Goal: Communication & Community: Answer question/provide support

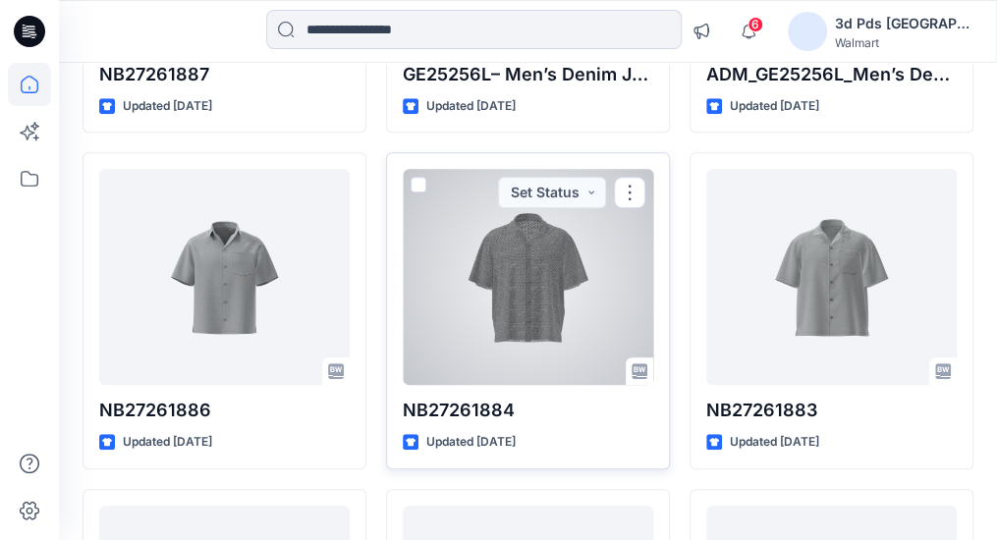
scroll to position [491, 0]
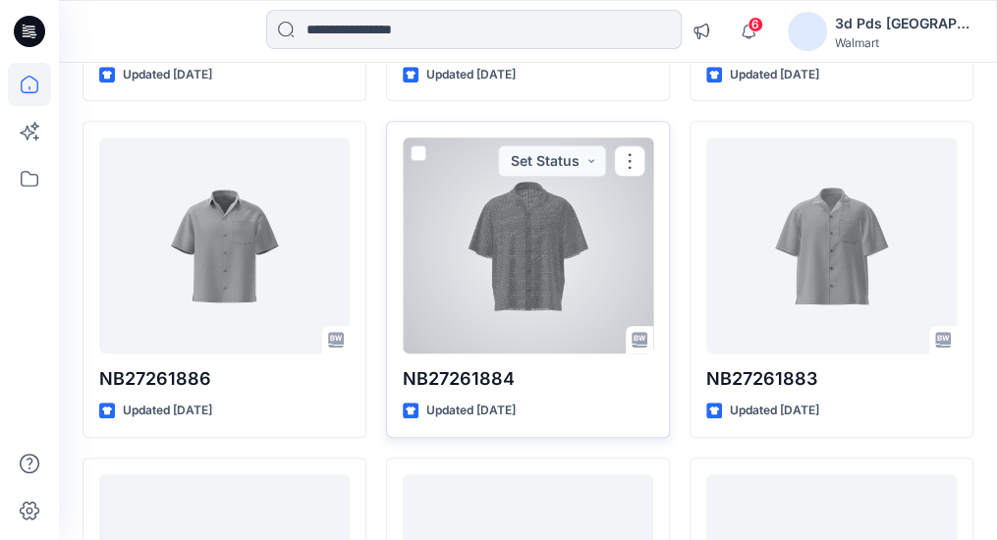
click at [621, 260] on div at bounding box center [528, 245] width 250 height 216
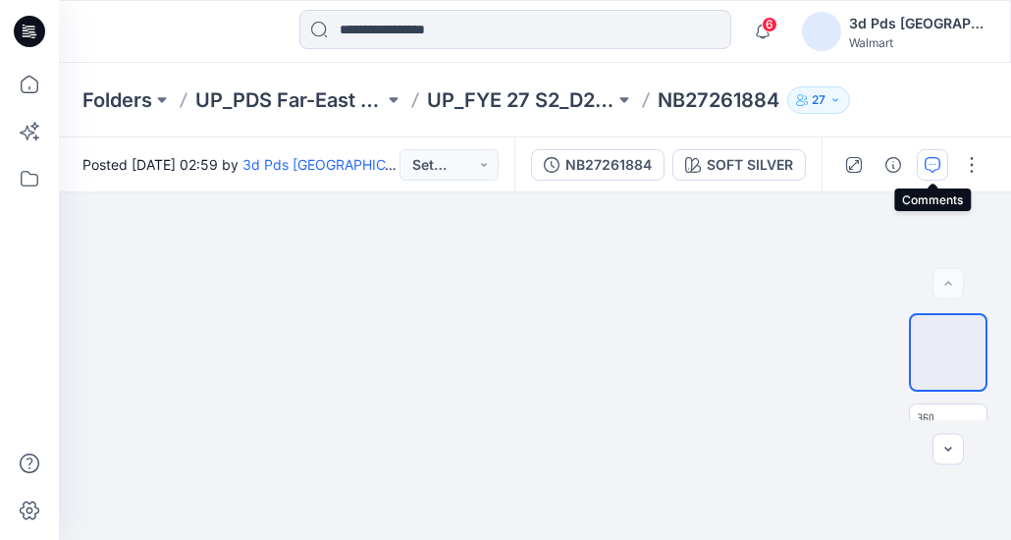
click at [937, 176] on button "button" at bounding box center [932, 164] width 31 height 31
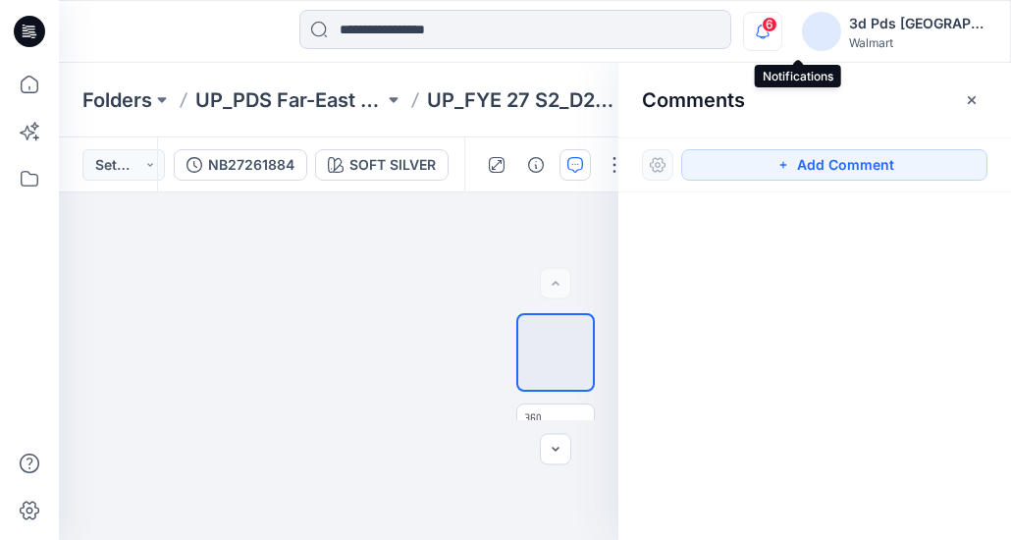
click at [782, 29] on icon "button" at bounding box center [762, 31] width 37 height 39
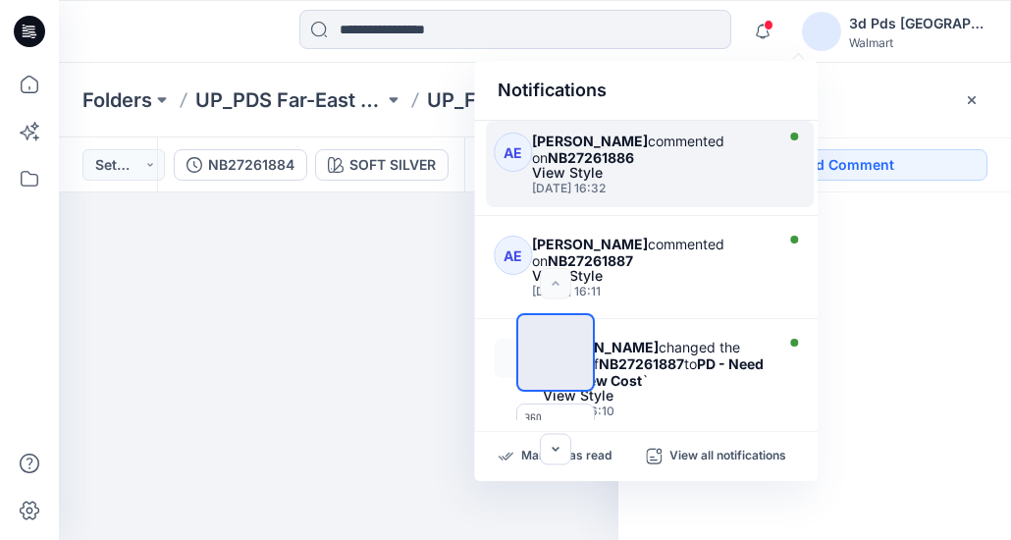
click at [654, 171] on div "View Style" at bounding box center [650, 173] width 236 height 14
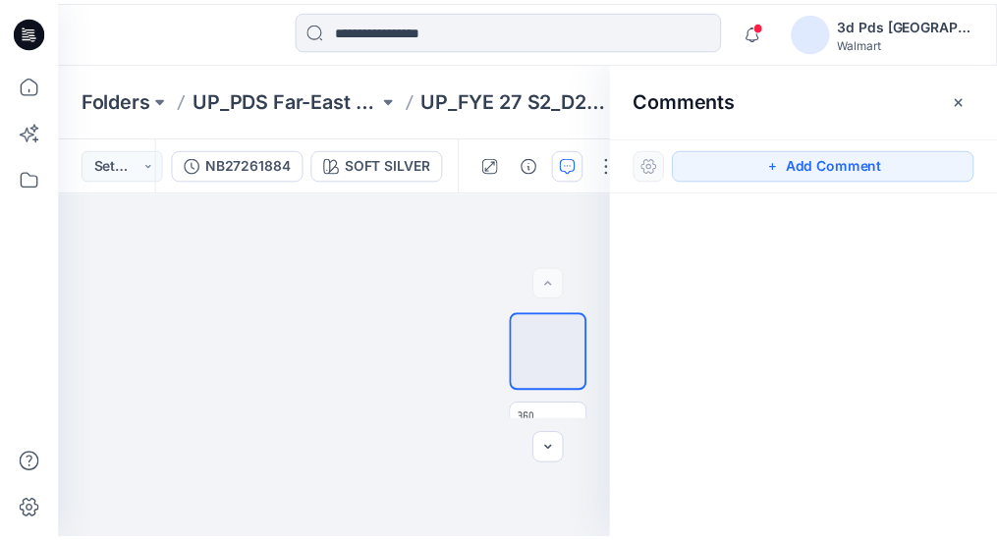
scroll to position [491, 0]
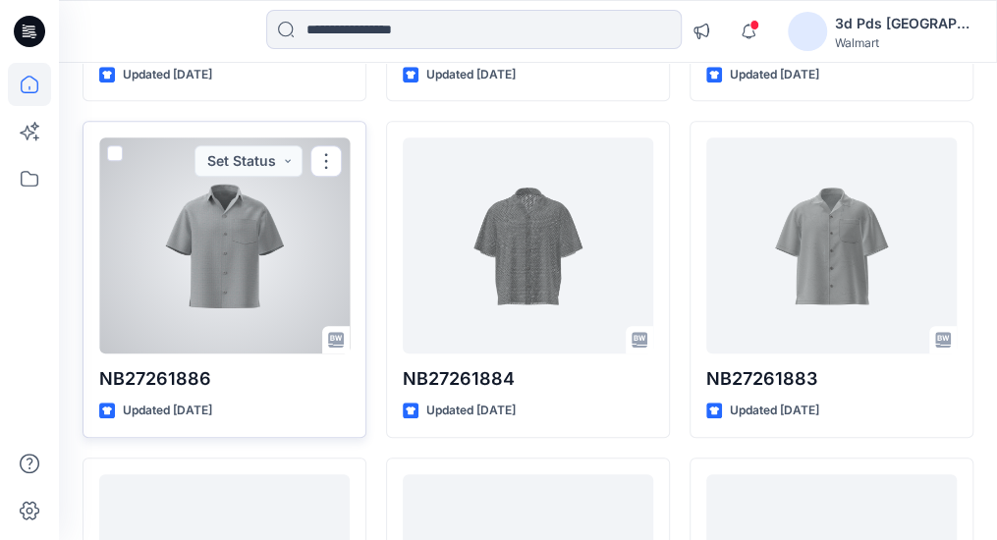
click at [266, 309] on div at bounding box center [224, 245] width 250 height 216
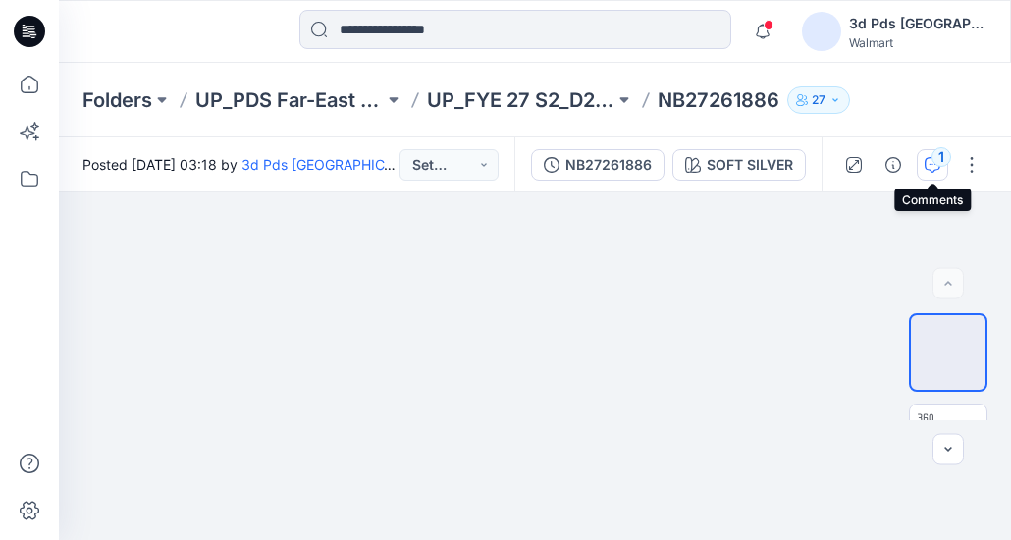
click at [926, 165] on icon "button" at bounding box center [933, 165] width 16 height 16
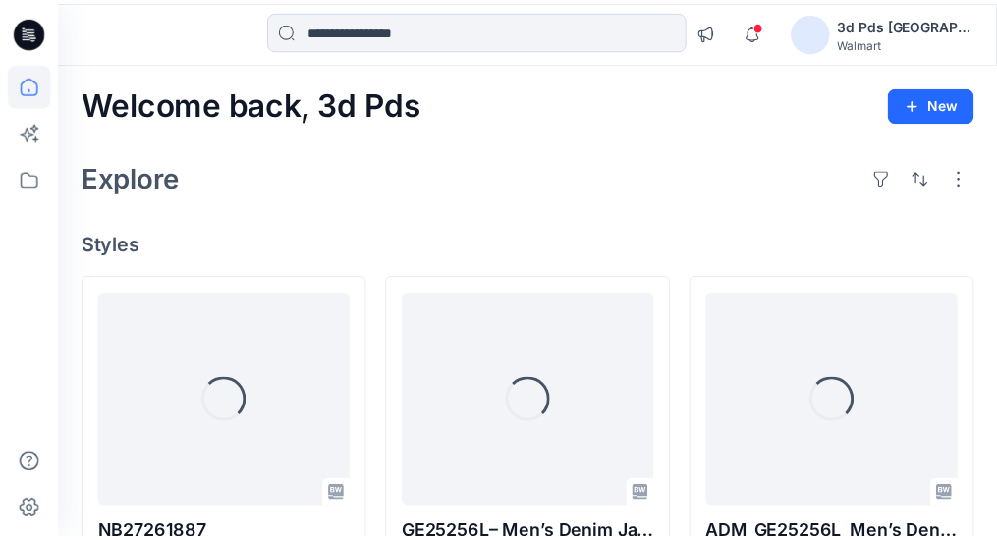
scroll to position [491, 0]
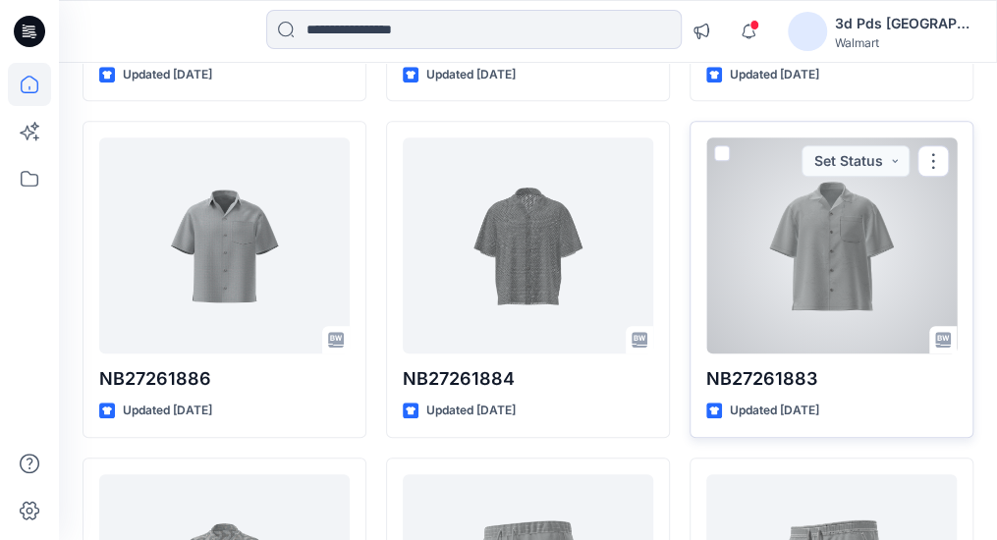
click at [909, 294] on div at bounding box center [831, 245] width 250 height 216
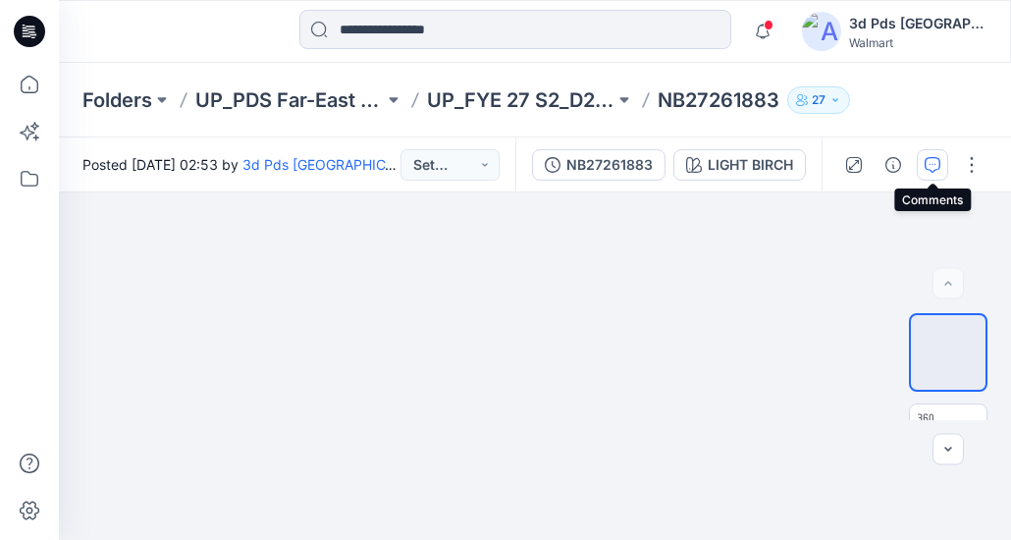
click at [928, 164] on icon "button" at bounding box center [933, 165] width 16 height 16
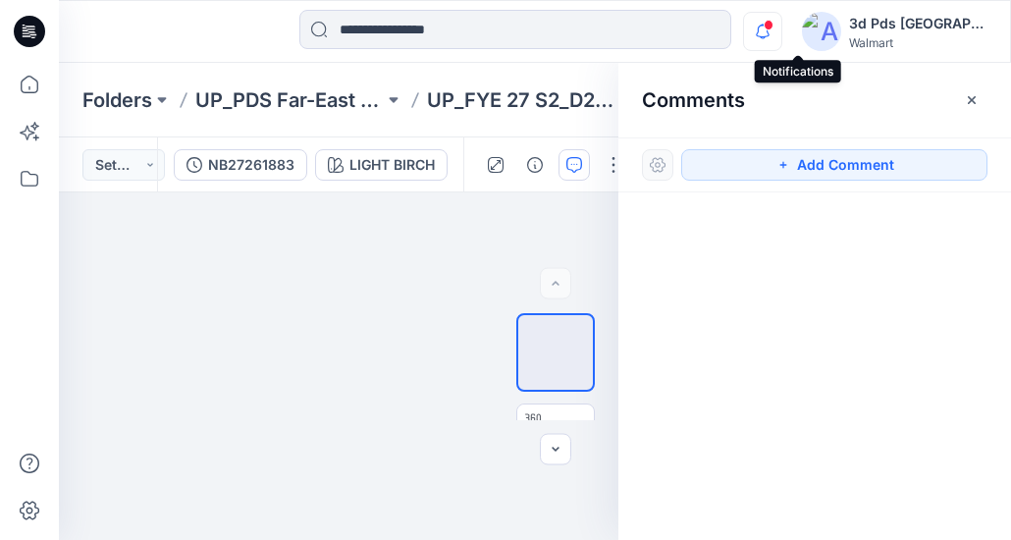
click at [782, 30] on icon "button" at bounding box center [762, 31] width 37 height 39
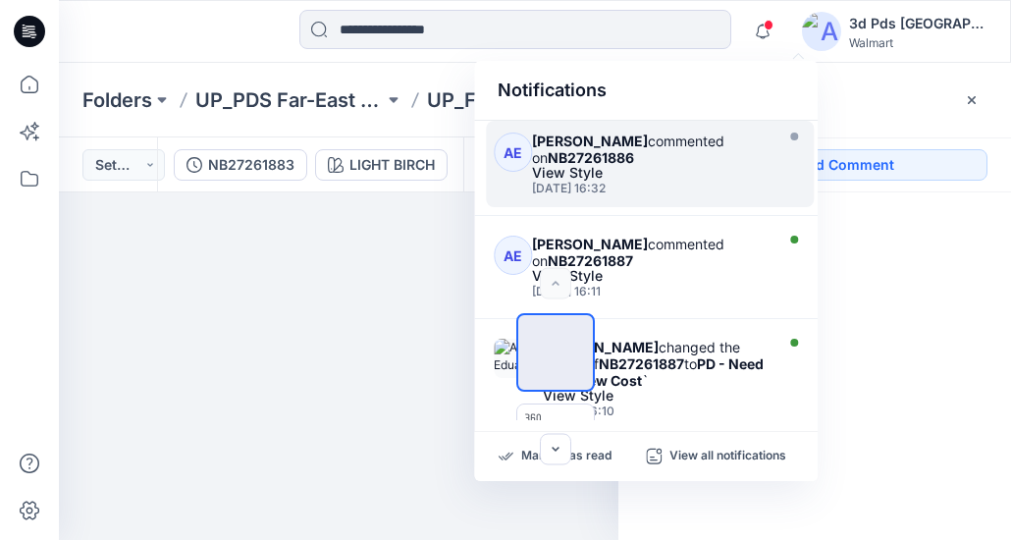
click at [703, 178] on div "View Style" at bounding box center [650, 173] width 236 height 14
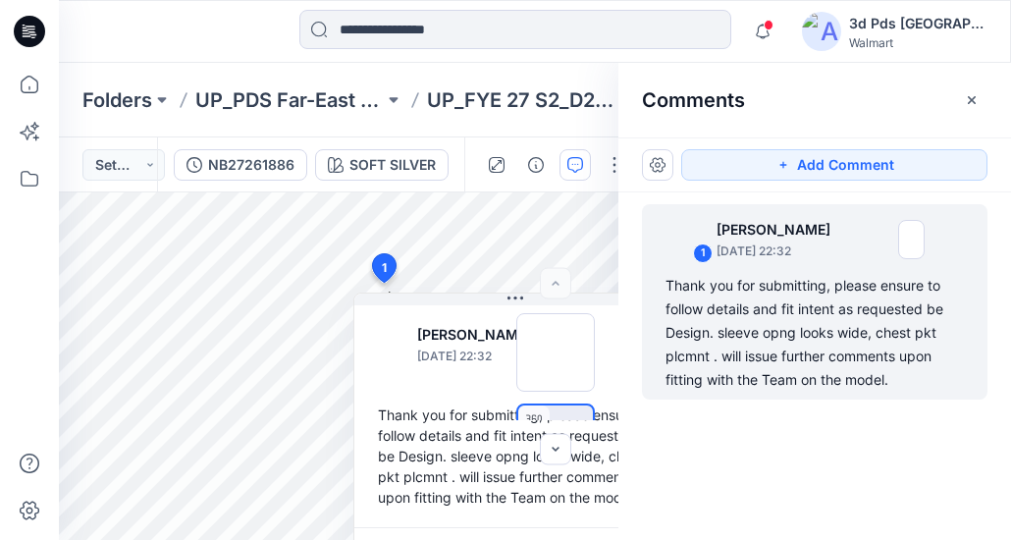
click at [868, 455] on div "1 Ali Eduardo August 21, 2025 22:32 Thank you for submitting, please ensure to …" at bounding box center [815, 329] width 393 height 275
click at [569, 160] on icon "button" at bounding box center [576, 165] width 16 height 16
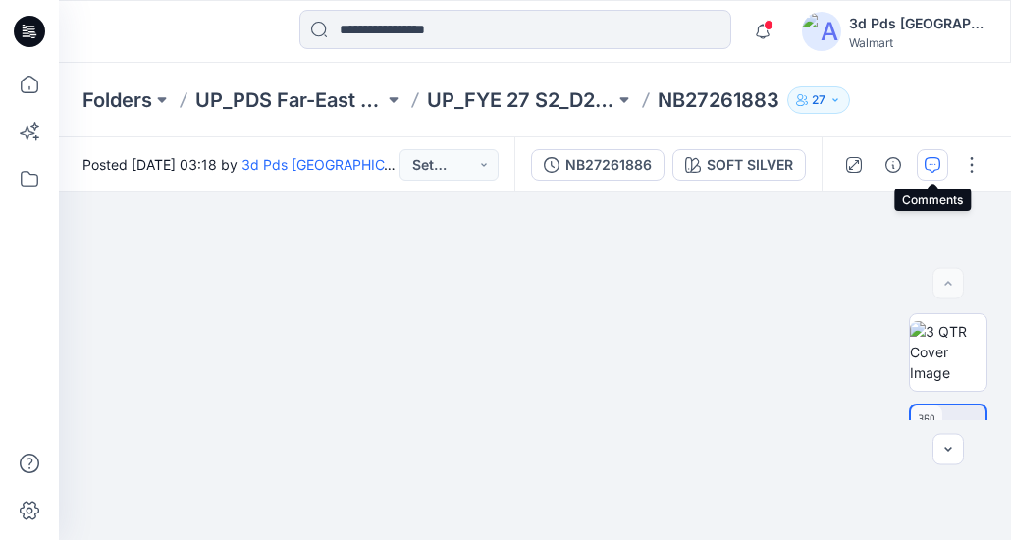
click at [930, 170] on icon "button" at bounding box center [933, 165] width 16 height 16
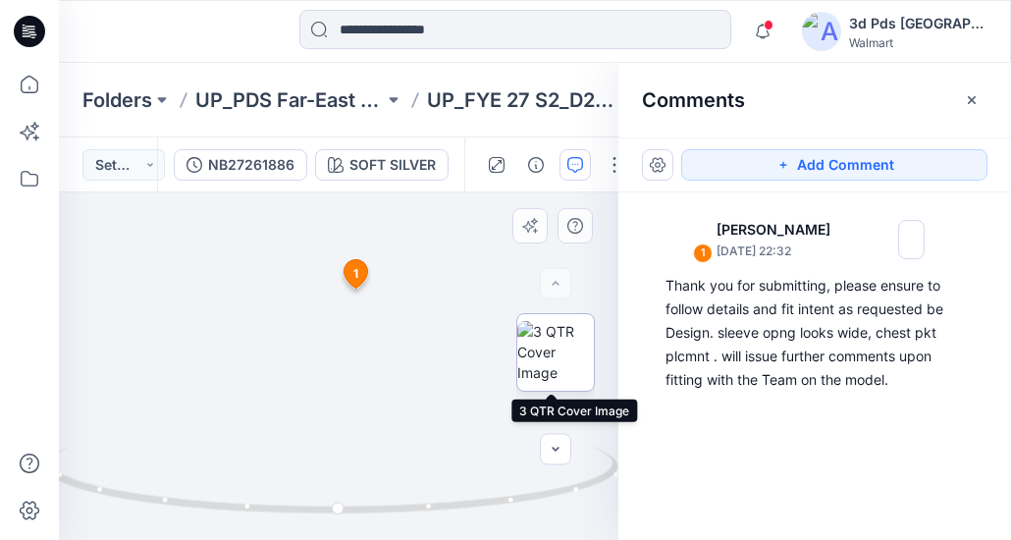
click at [568, 343] on img at bounding box center [555, 352] width 77 height 62
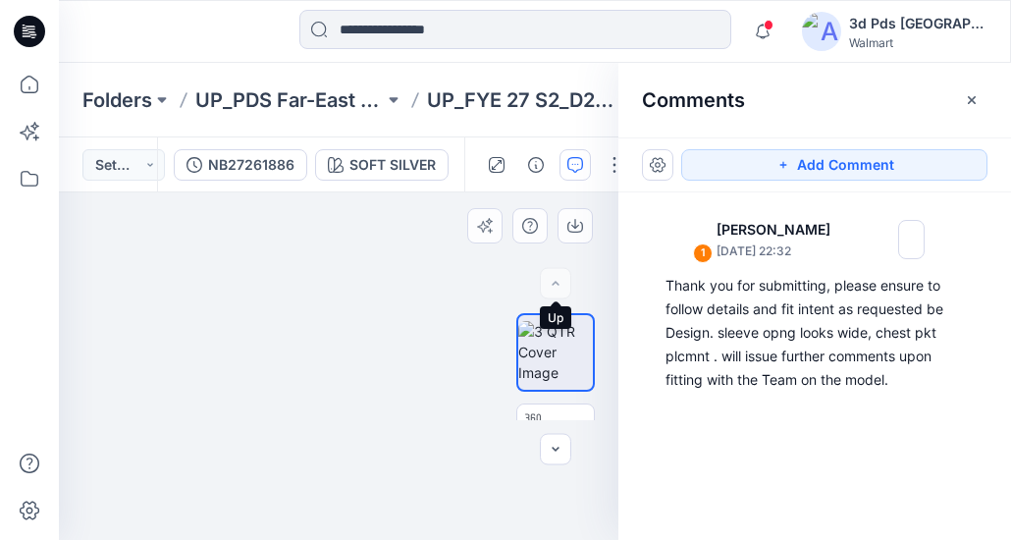
click at [552, 282] on div at bounding box center [555, 283] width 31 height 31
click at [560, 455] on icon "button" at bounding box center [556, 450] width 16 height 16
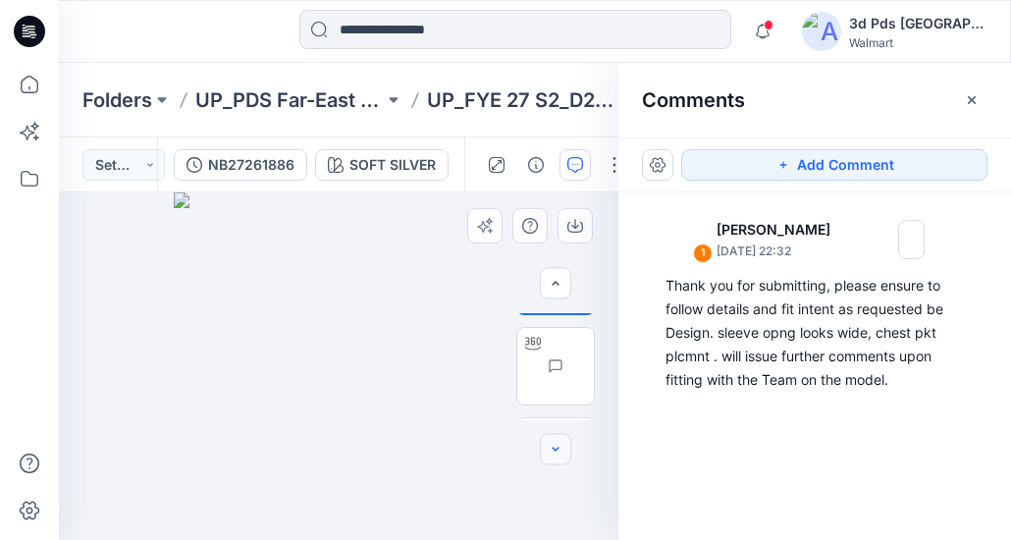
click at [560, 455] on icon "button" at bounding box center [556, 450] width 16 height 16
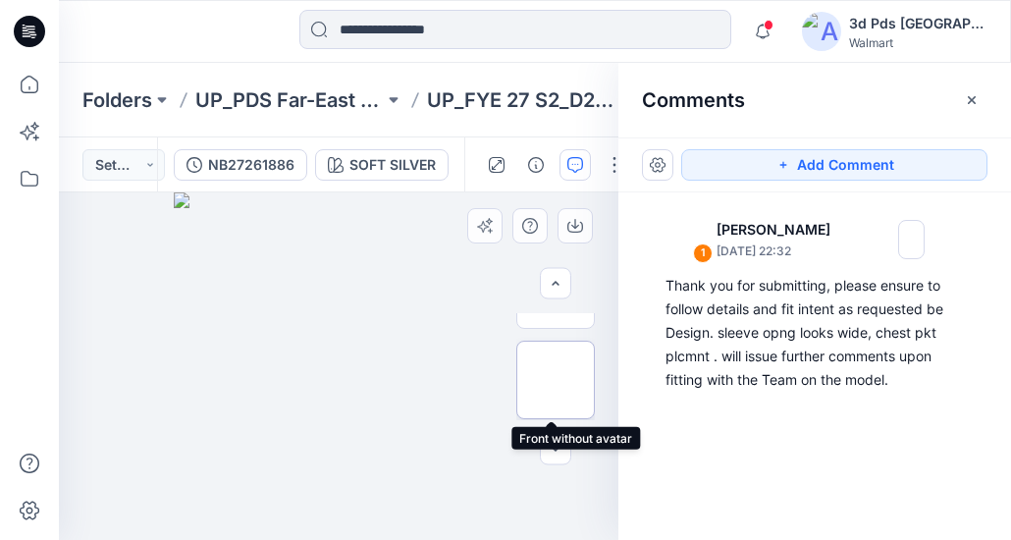
click at [556, 380] on img at bounding box center [556, 380] width 0 height 0
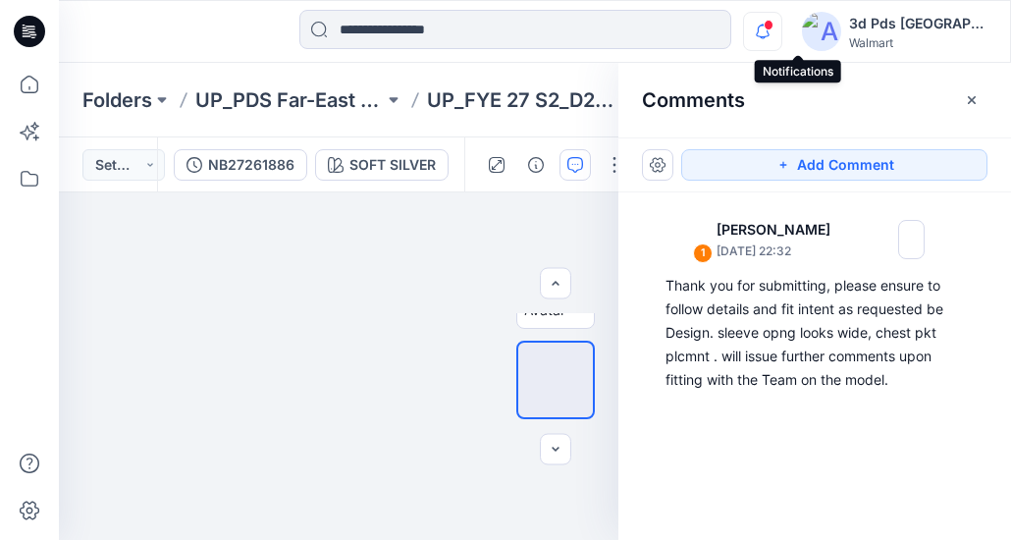
click at [765, 24] on icon "button" at bounding box center [763, 25] width 4 height 2
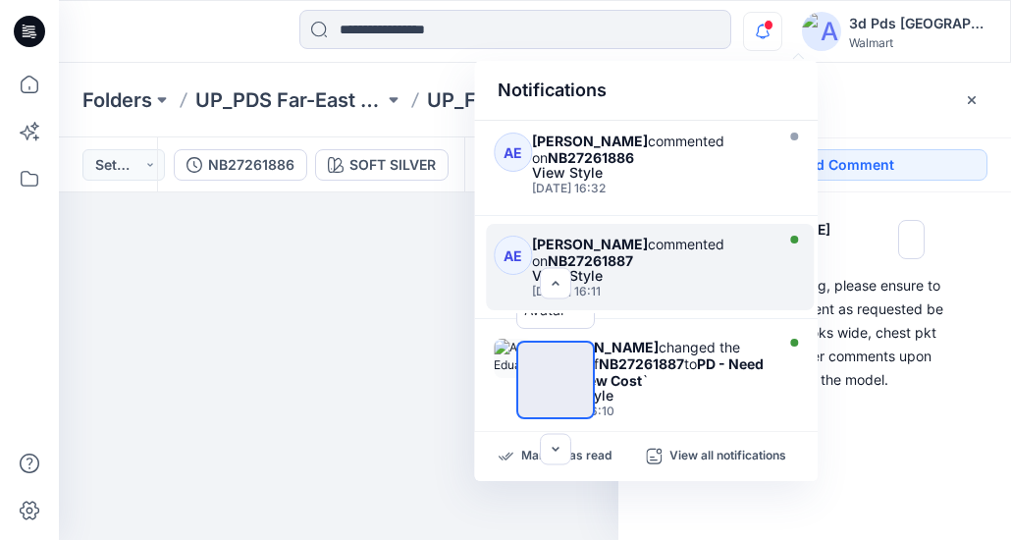
click at [670, 260] on div "Ali Eduardo commented on NB27261887" at bounding box center [650, 252] width 236 height 33
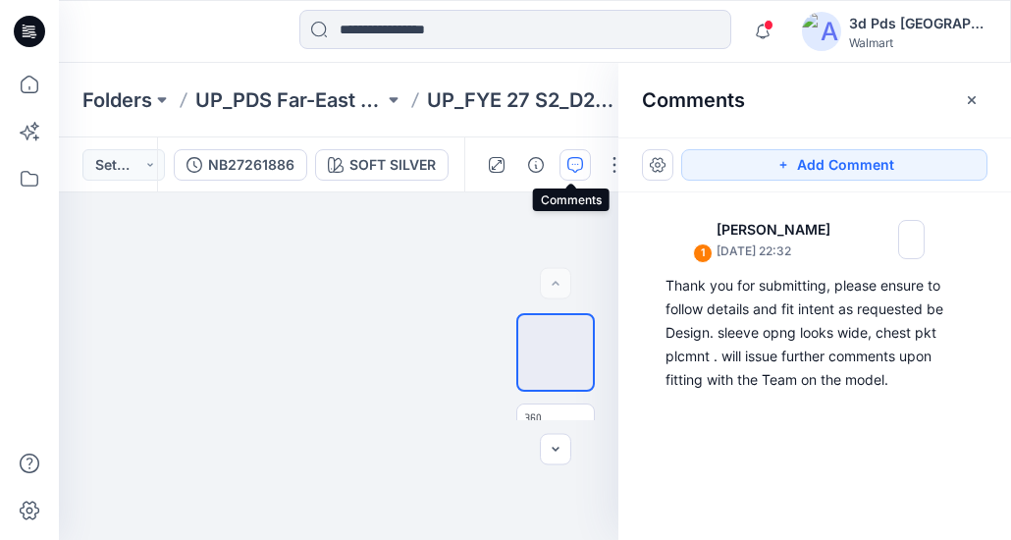
click at [573, 162] on icon "button" at bounding box center [576, 165] width 16 height 16
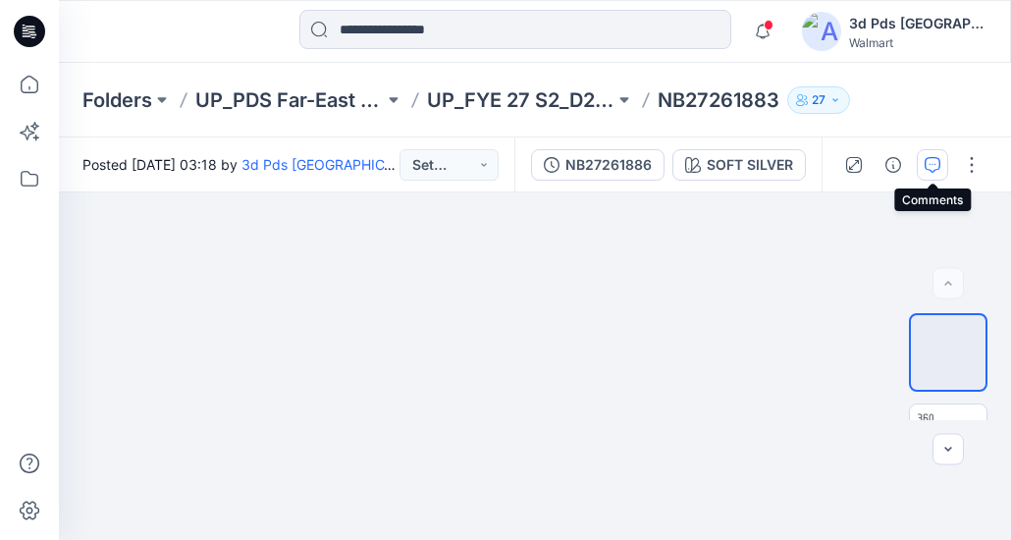
click at [923, 165] on button "button" at bounding box center [932, 164] width 31 height 31
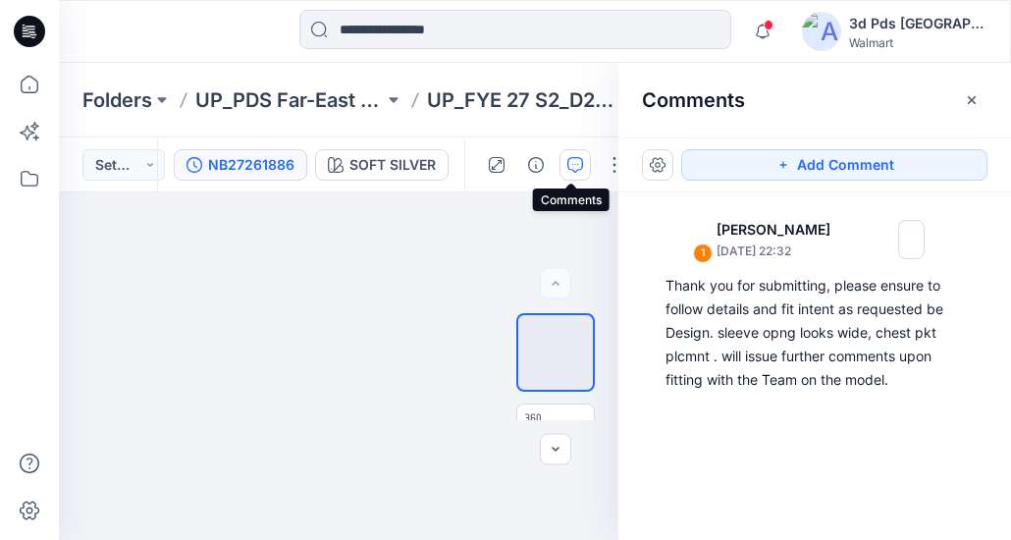
click at [576, 163] on icon "button" at bounding box center [576, 165] width 16 height 16
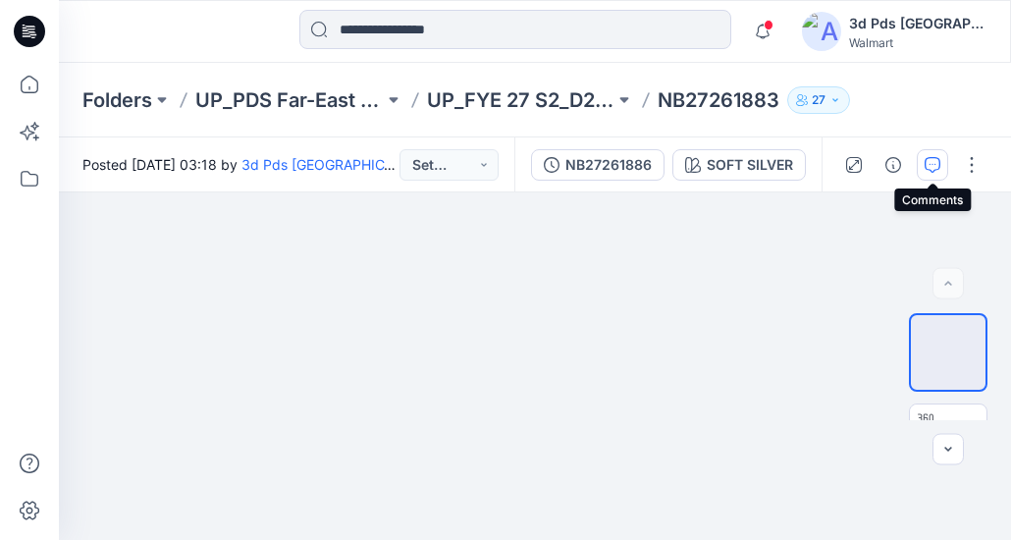
click at [927, 166] on icon "button" at bounding box center [933, 165] width 16 height 16
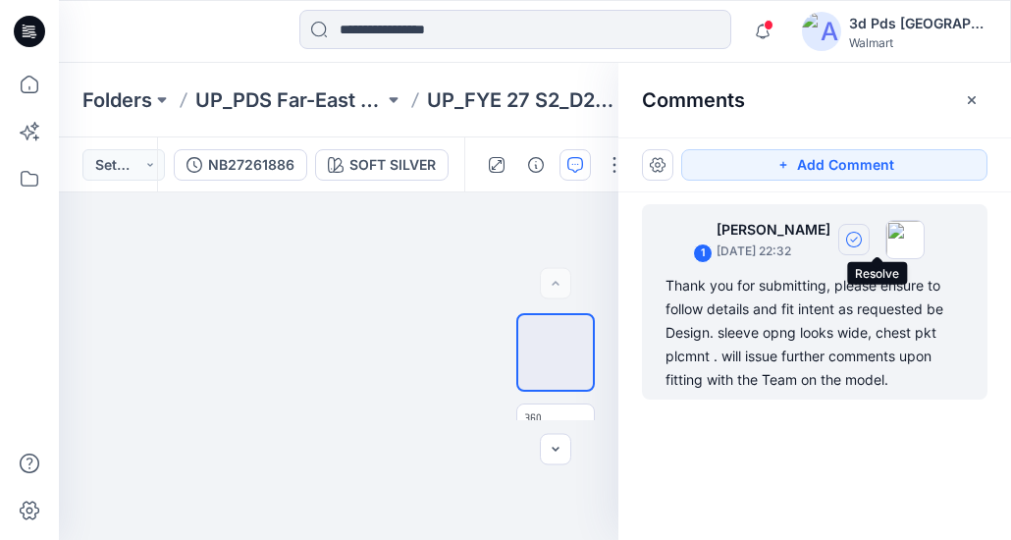
click at [862, 237] on icon "button" at bounding box center [854, 240] width 16 height 16
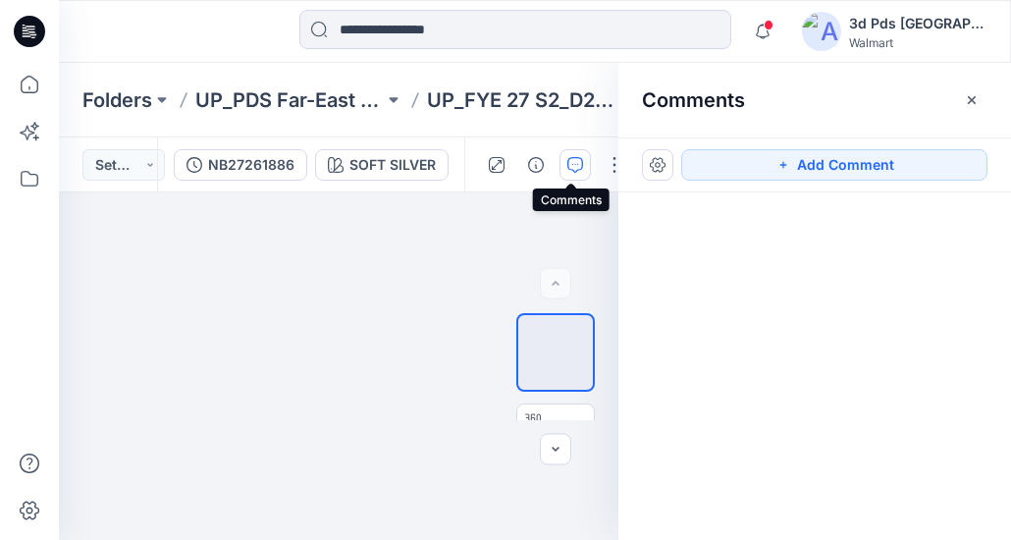
click at [568, 158] on icon "button" at bounding box center [576, 165] width 16 height 16
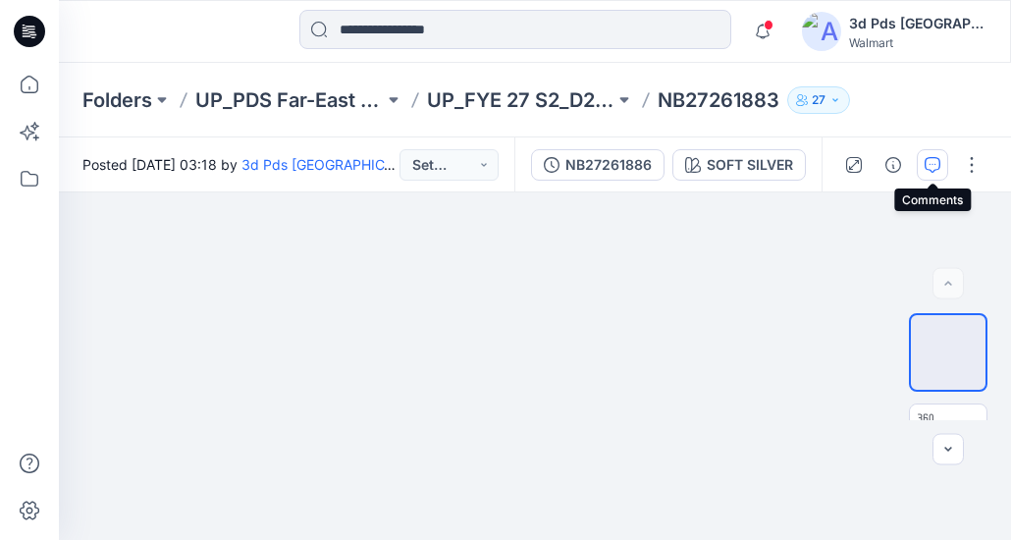
click at [937, 167] on icon "button" at bounding box center [933, 165] width 16 height 16
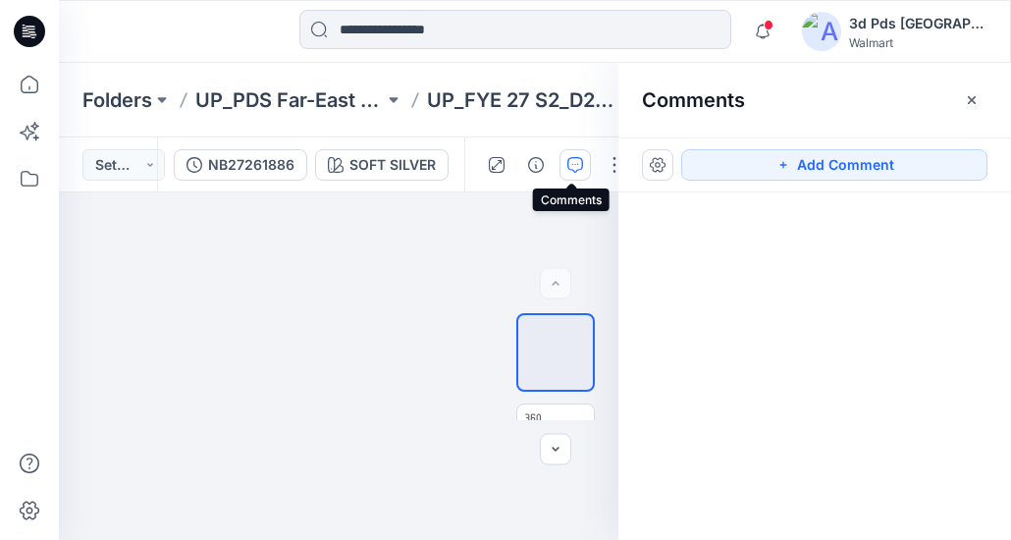
click at [570, 160] on icon "button" at bounding box center [576, 165] width 16 height 16
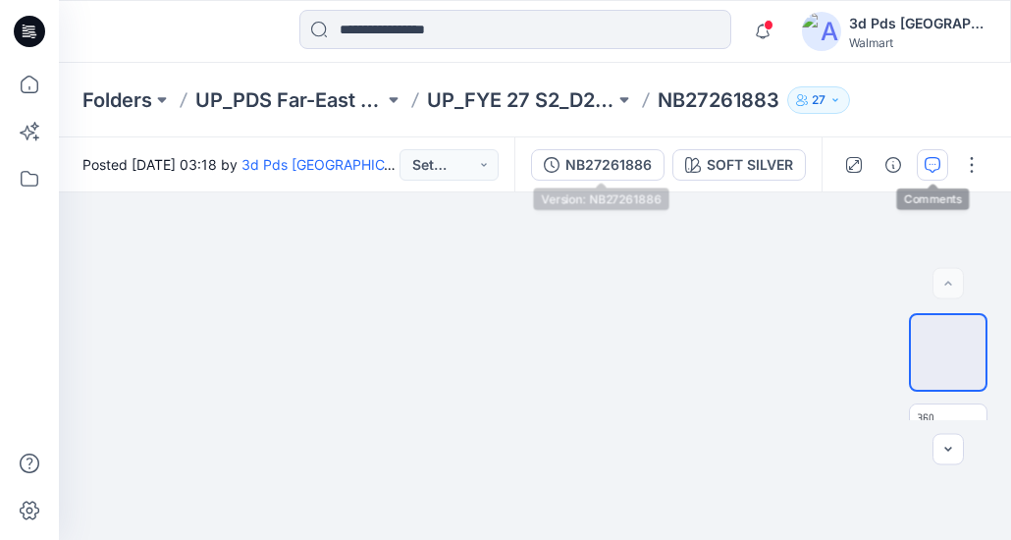
click at [570, 160] on div "NB27261886" at bounding box center [609, 165] width 86 height 22
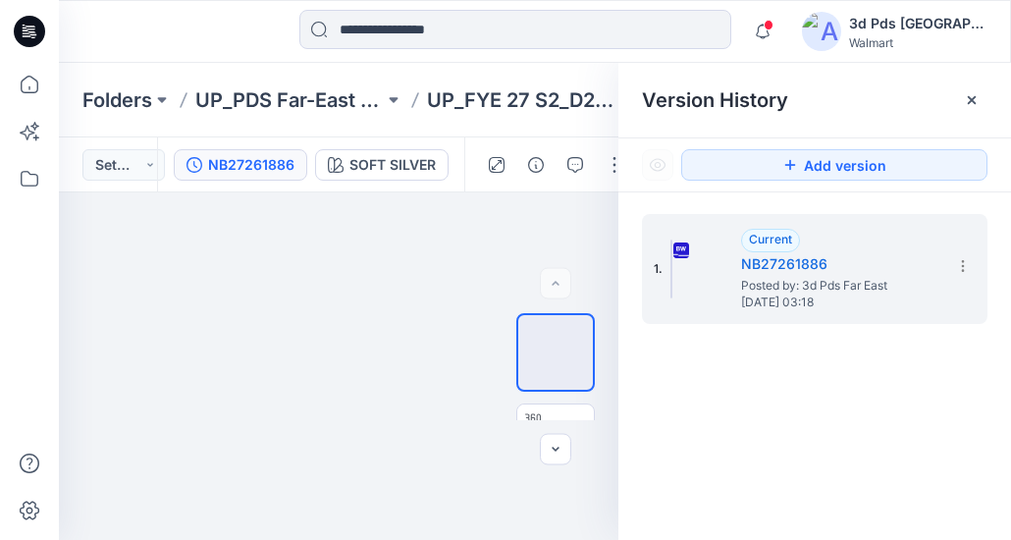
click at [970, 103] on icon at bounding box center [972, 100] width 16 height 16
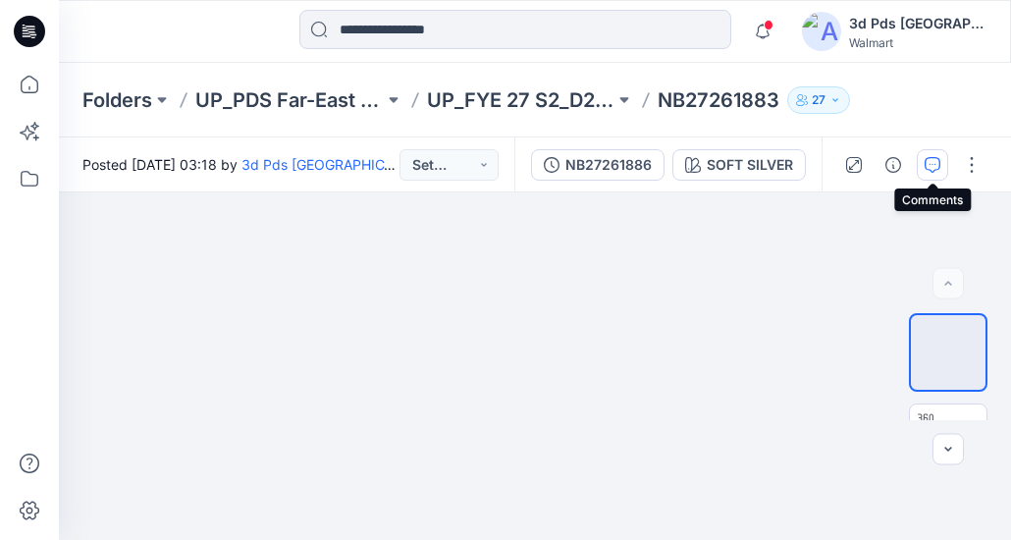
click at [931, 164] on icon "button" at bounding box center [933, 165] width 16 height 16
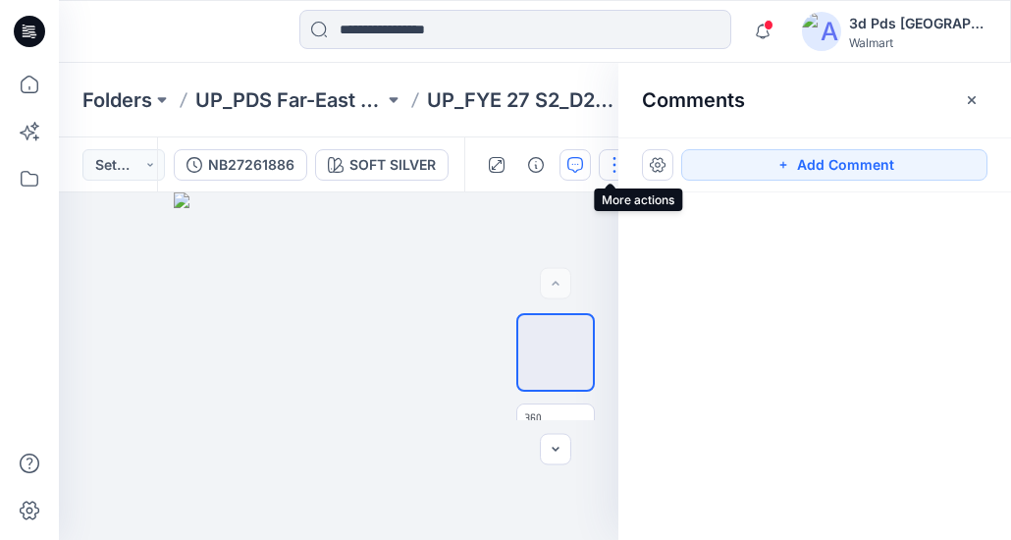
click at [609, 176] on button "button" at bounding box center [614, 164] width 31 height 31
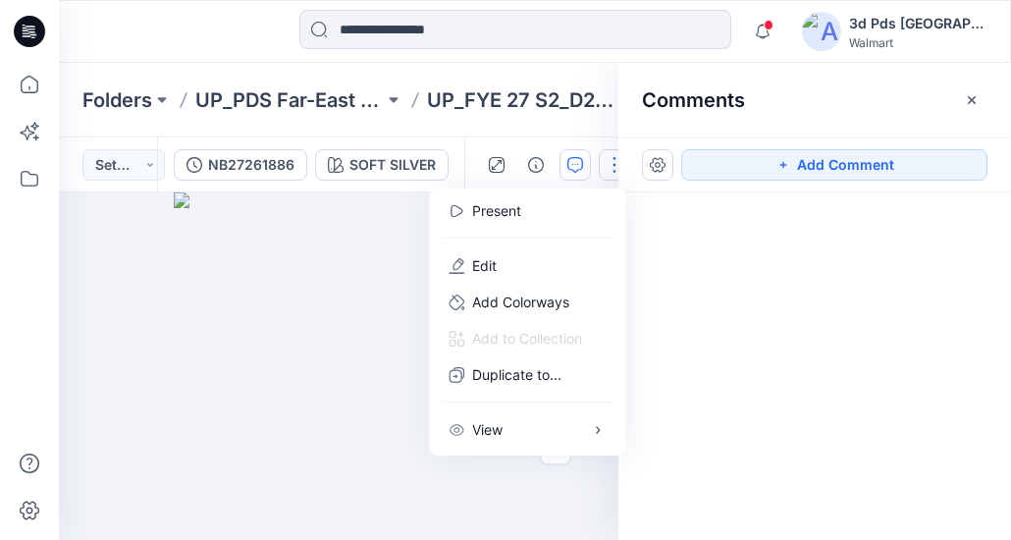
click at [788, 315] on div at bounding box center [815, 329] width 393 height 275
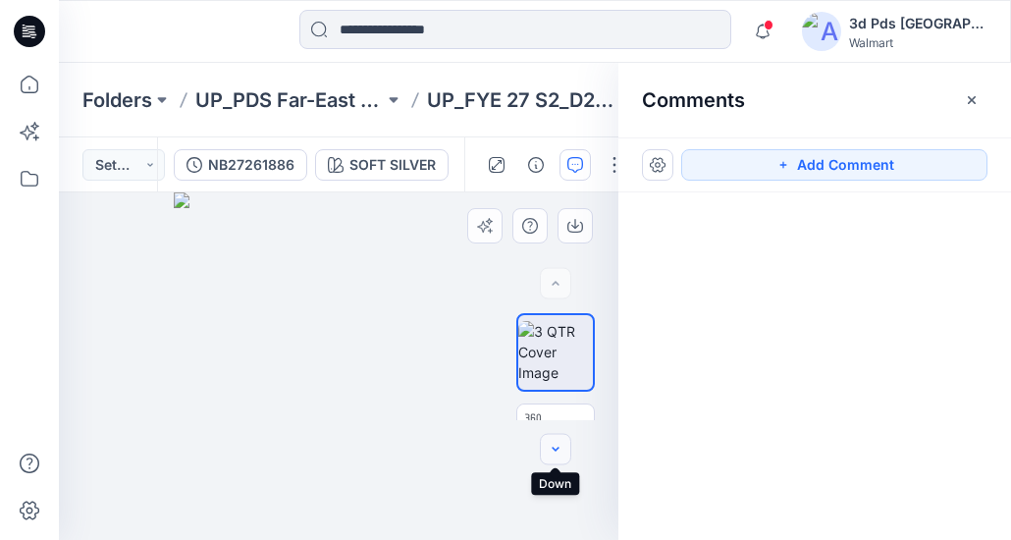
click at [553, 450] on icon "button" at bounding box center [556, 450] width 16 height 16
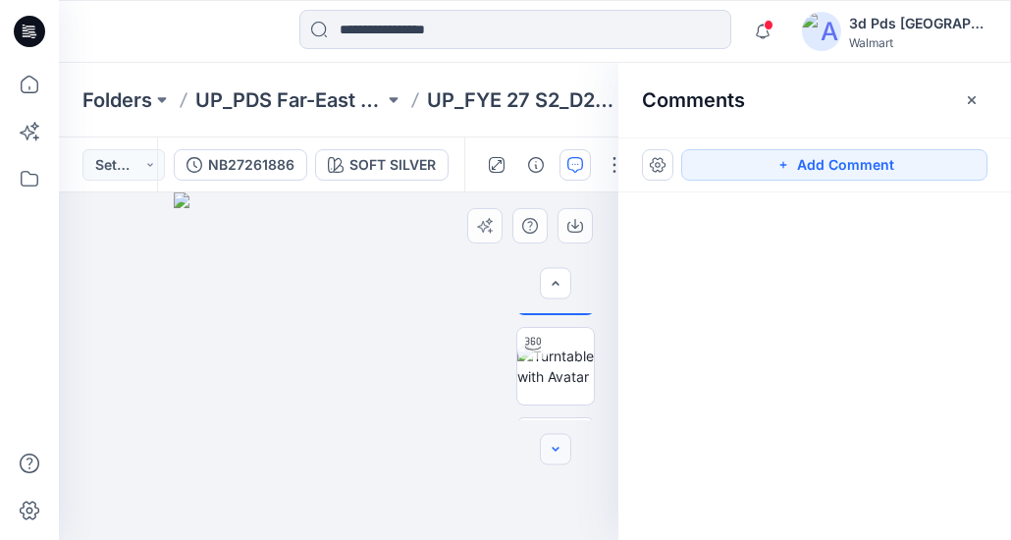
click at [553, 450] on icon "button" at bounding box center [556, 450] width 16 height 16
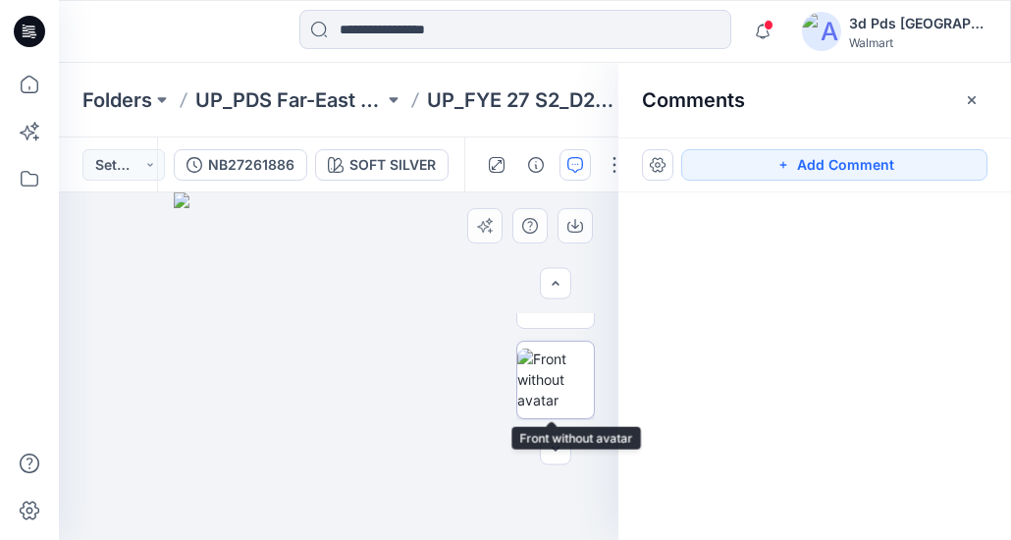
click at [535, 382] on img at bounding box center [555, 380] width 77 height 62
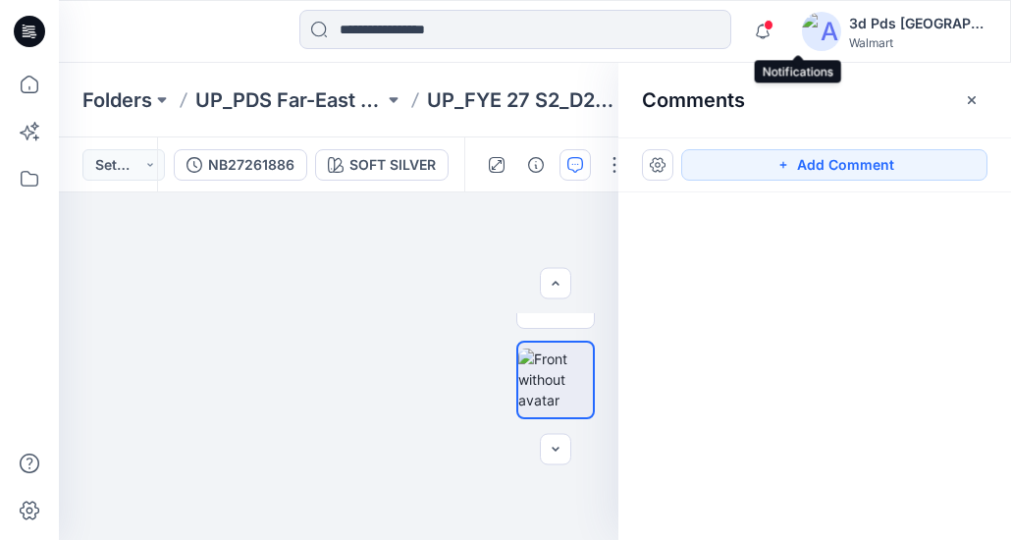
click at [774, 27] on span at bounding box center [769, 25] width 10 height 11
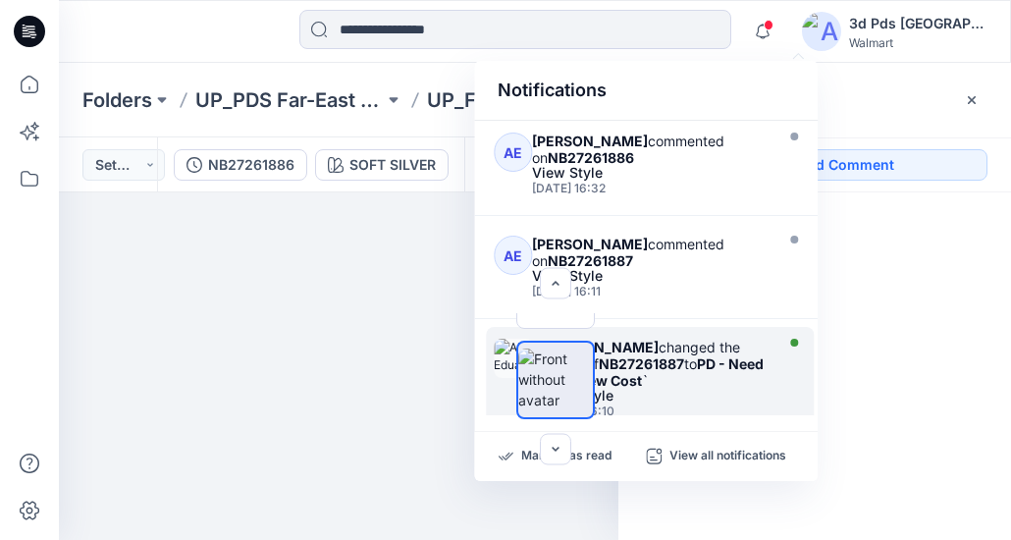
click at [679, 355] on strong "PD - Need to Review Cost" at bounding box center [653, 371] width 221 height 33
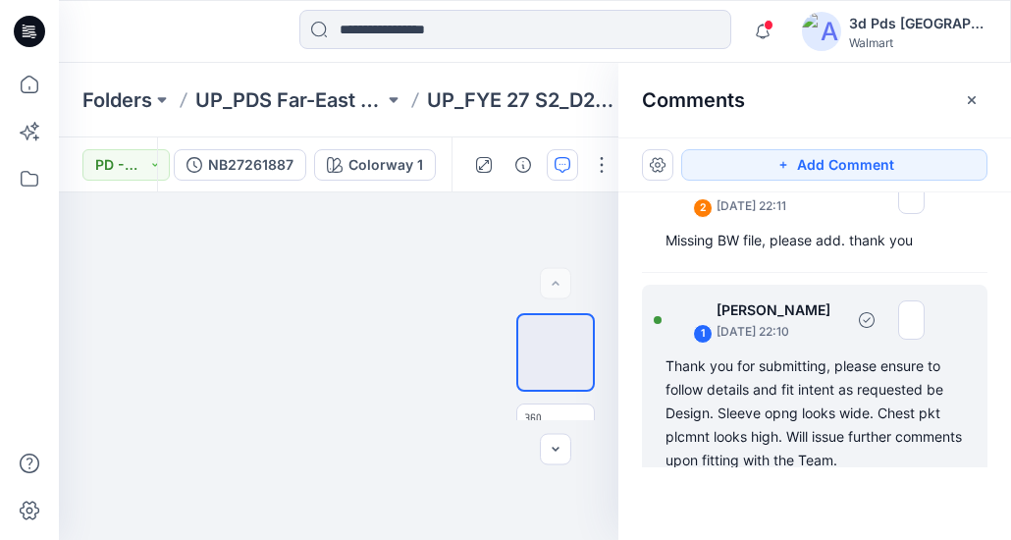
scroll to position [69, 0]
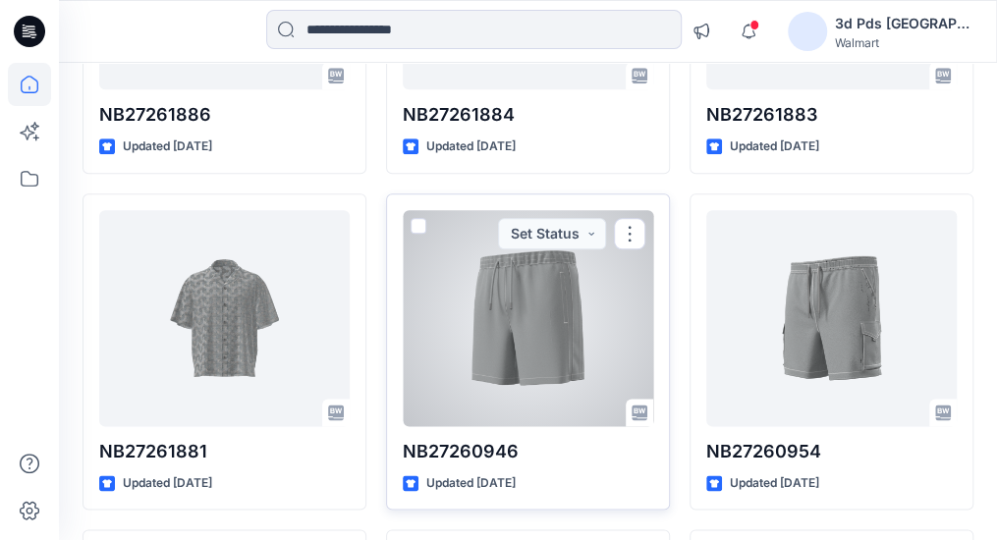
scroll to position [786, 0]
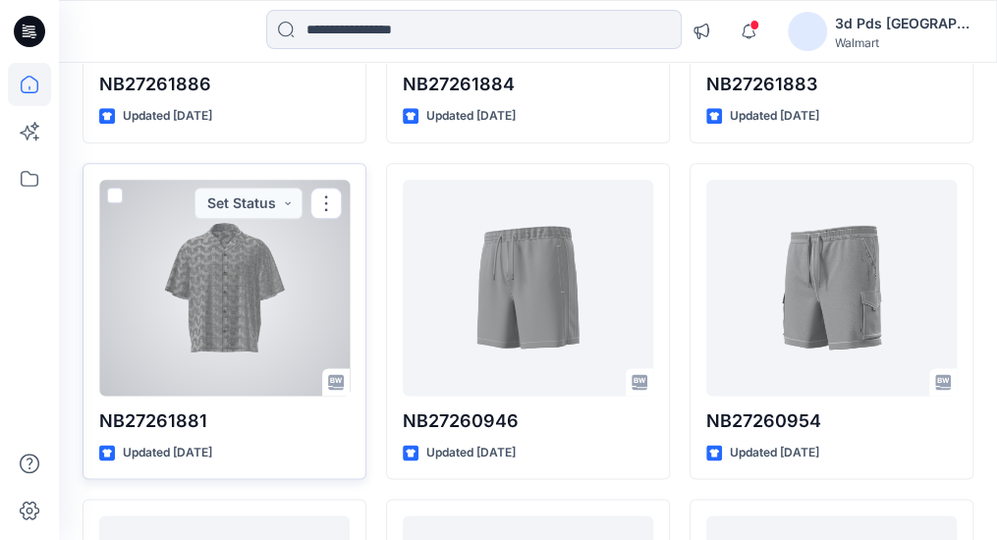
click at [263, 318] on div at bounding box center [224, 288] width 250 height 216
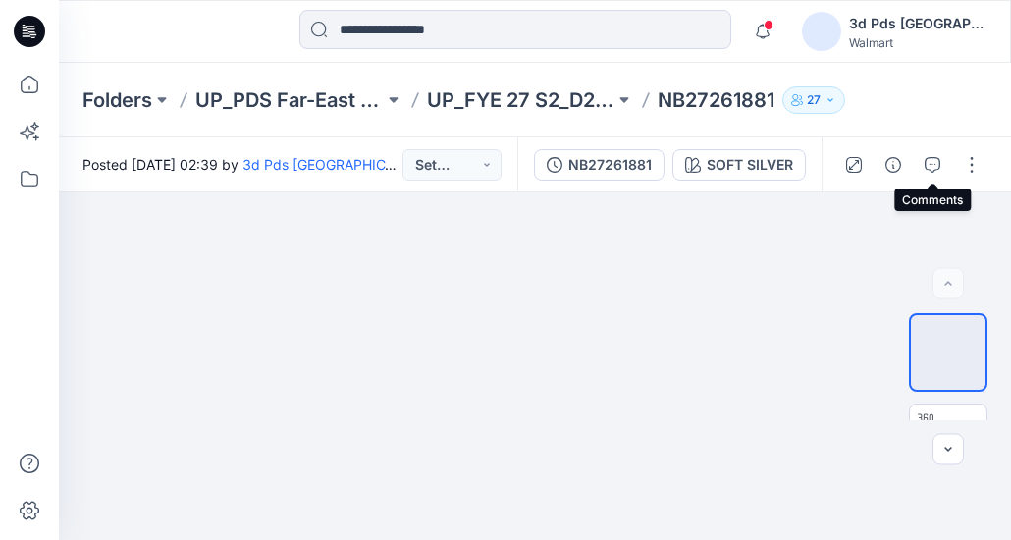
click at [931, 162] on icon "button" at bounding box center [933, 165] width 16 height 16
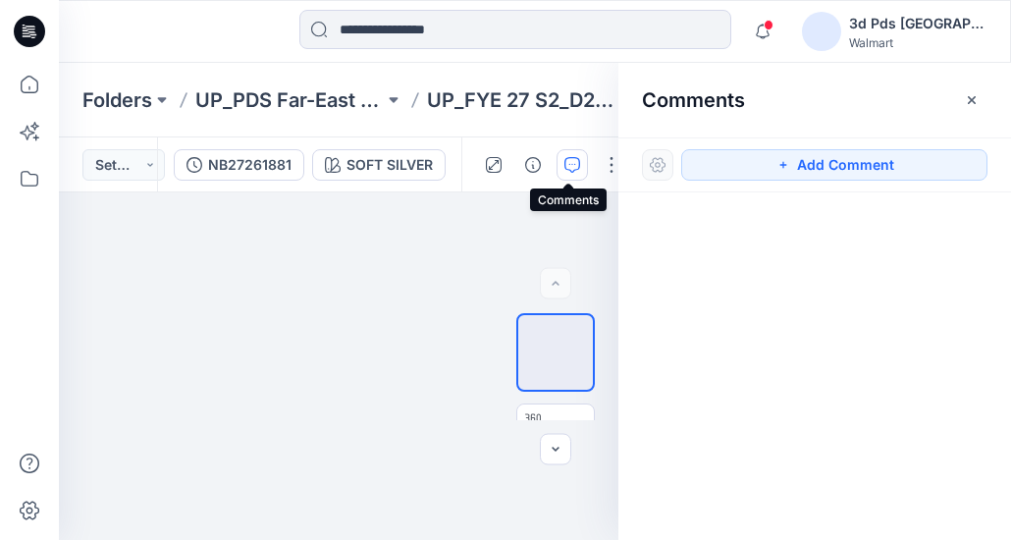
click at [567, 168] on icon "button" at bounding box center [573, 165] width 16 height 16
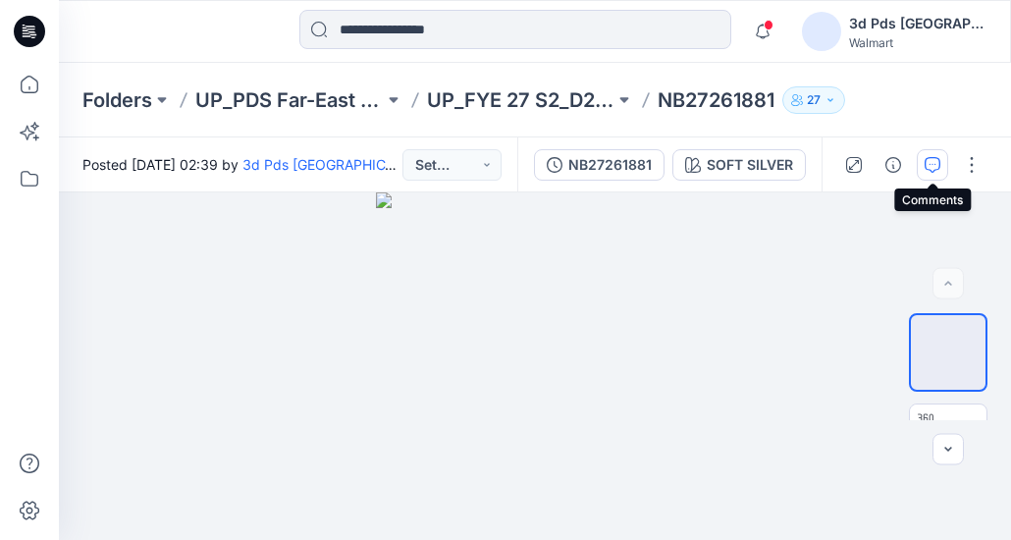
click at [929, 160] on icon "button" at bounding box center [933, 165] width 16 height 16
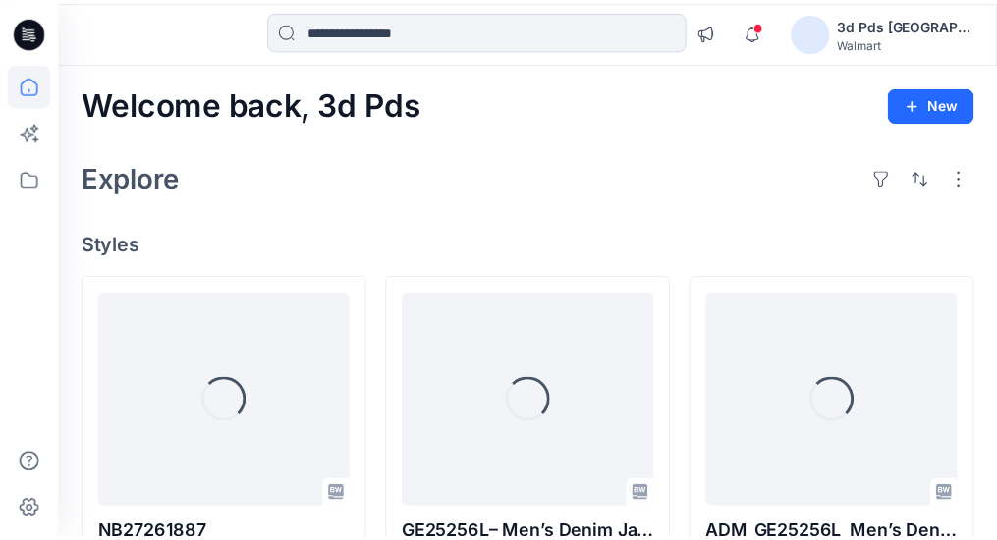
scroll to position [786, 0]
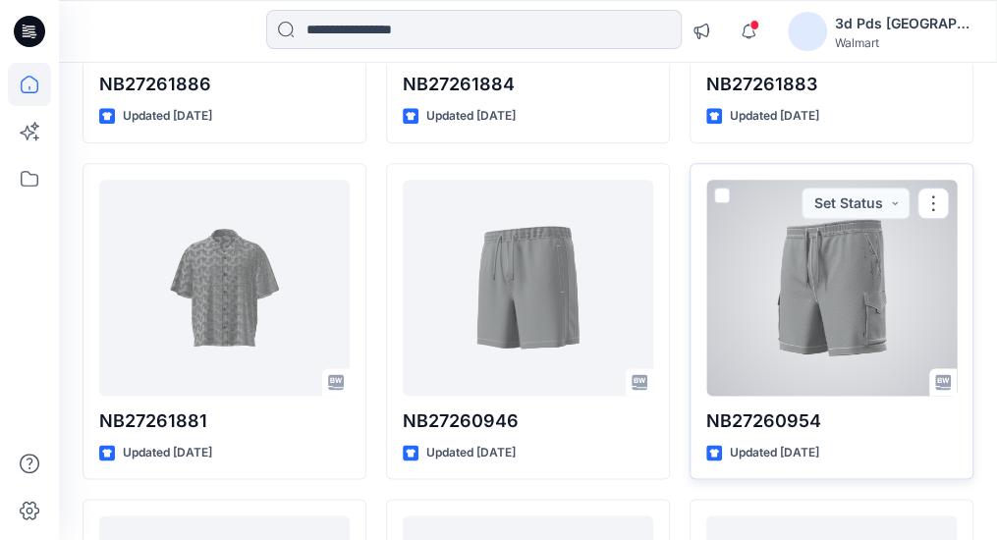
click at [792, 312] on div at bounding box center [831, 288] width 250 height 216
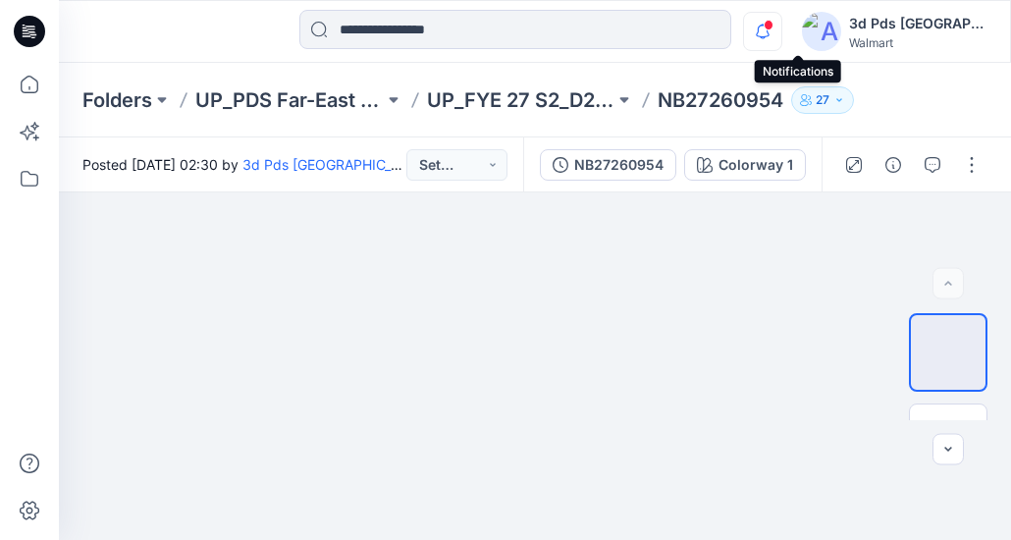
click at [782, 33] on icon "button" at bounding box center [762, 31] width 37 height 39
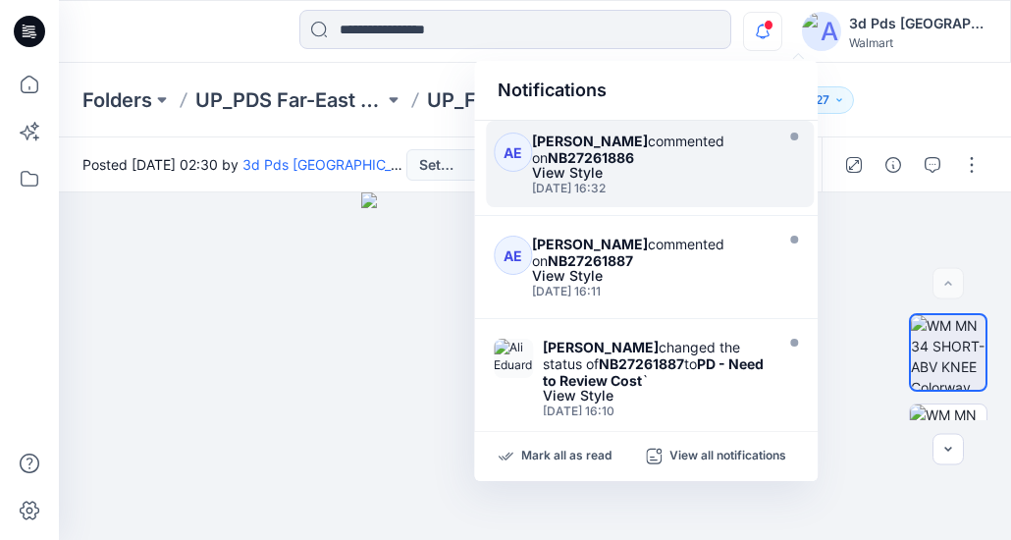
click at [719, 188] on div "[DATE] 16:32" at bounding box center [650, 189] width 236 height 14
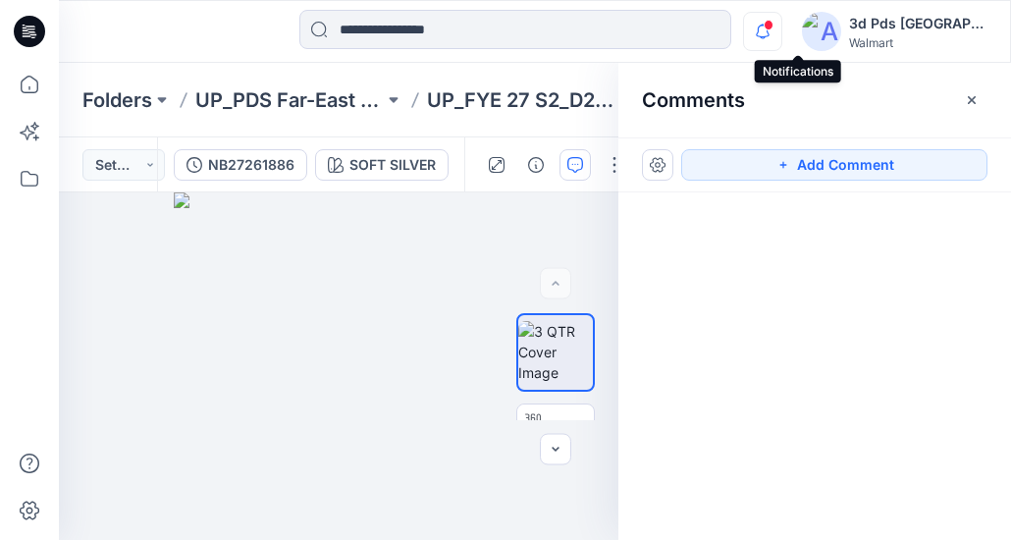
click at [782, 30] on icon "button" at bounding box center [762, 31] width 37 height 39
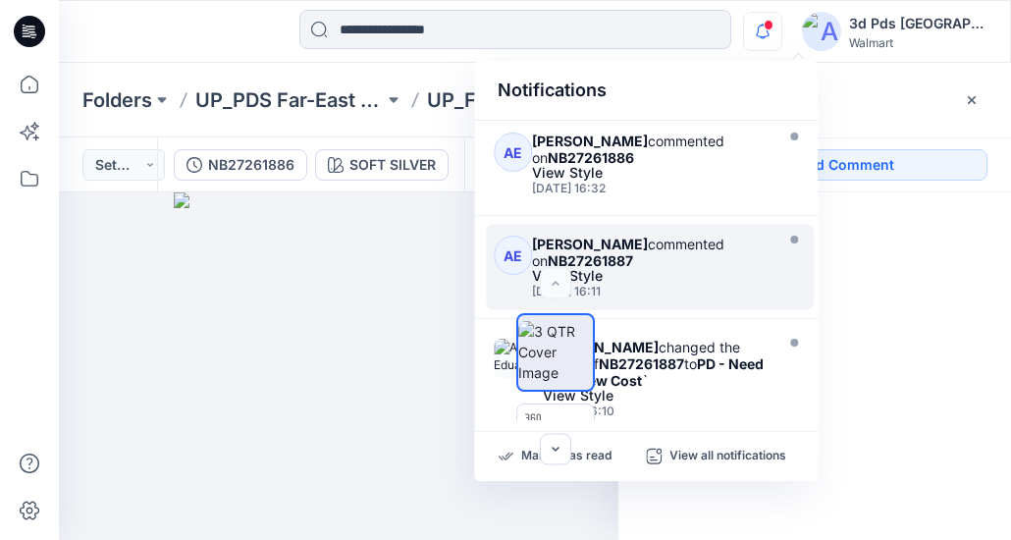
click at [698, 270] on div "View Style" at bounding box center [650, 276] width 236 height 14
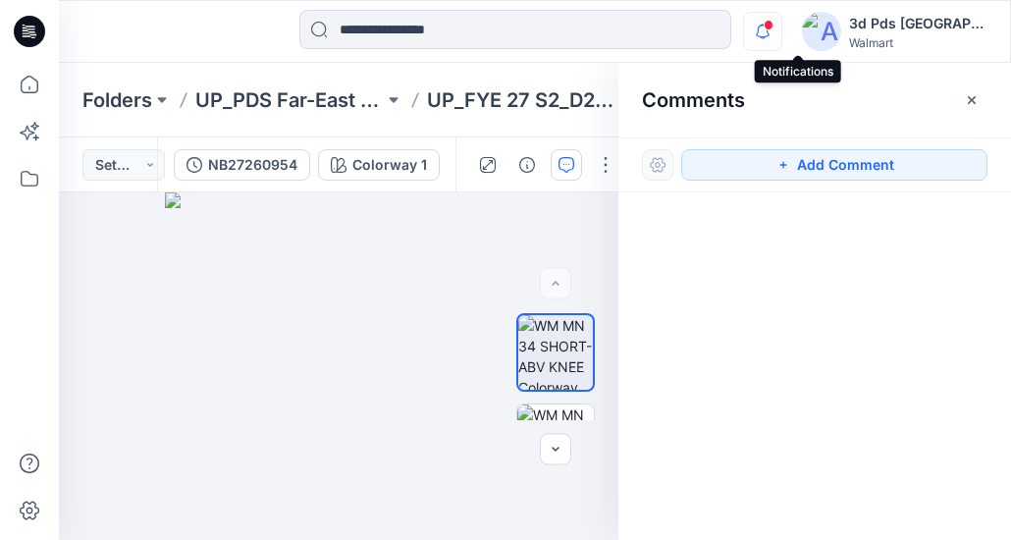
click at [782, 25] on icon "button" at bounding box center [762, 31] width 37 height 39
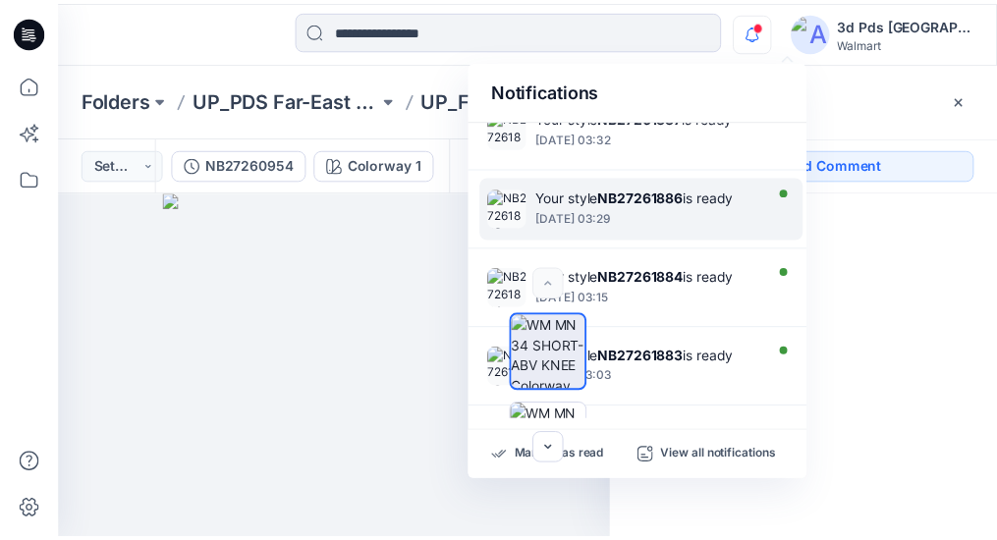
scroll to position [648, 0]
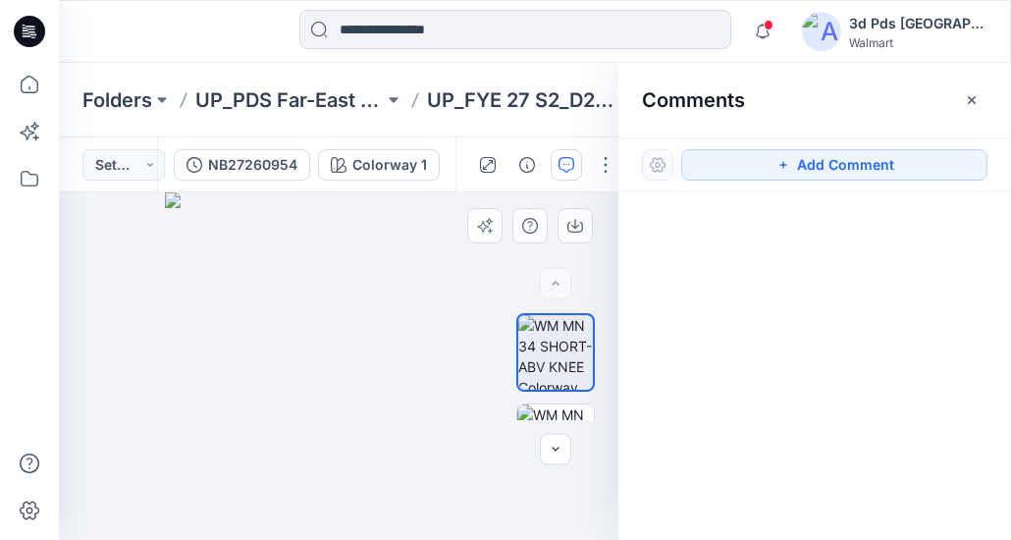
drag, startPoint x: 536, startPoint y: 353, endPoint x: 504, endPoint y: 331, distance: 38.9
click at [504, 331] on div at bounding box center [556, 366] width 126 height 107
click at [782, 33] on icon "button" at bounding box center [762, 31] width 37 height 39
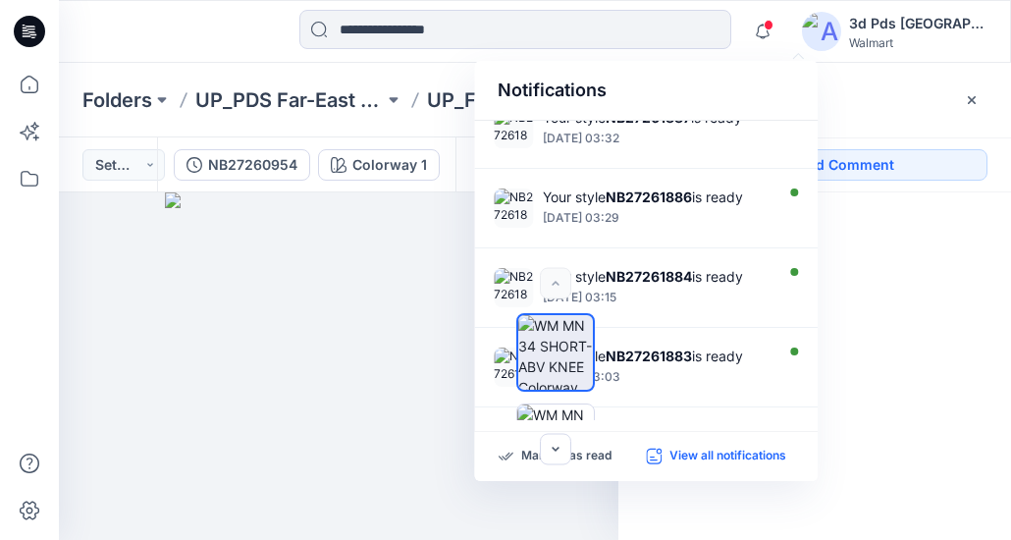
click at [731, 461] on p "View all notifications" at bounding box center [728, 457] width 117 height 18
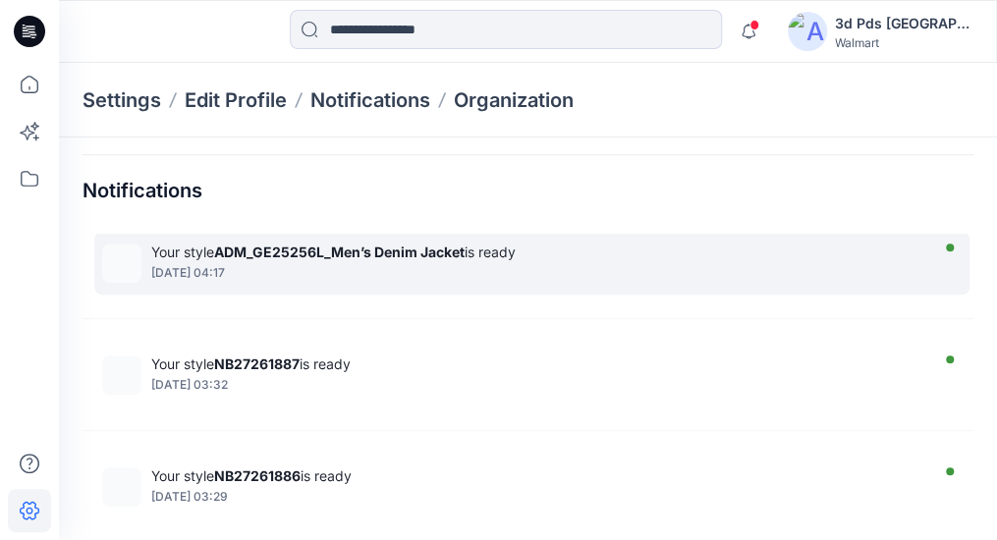
scroll to position [393, 0]
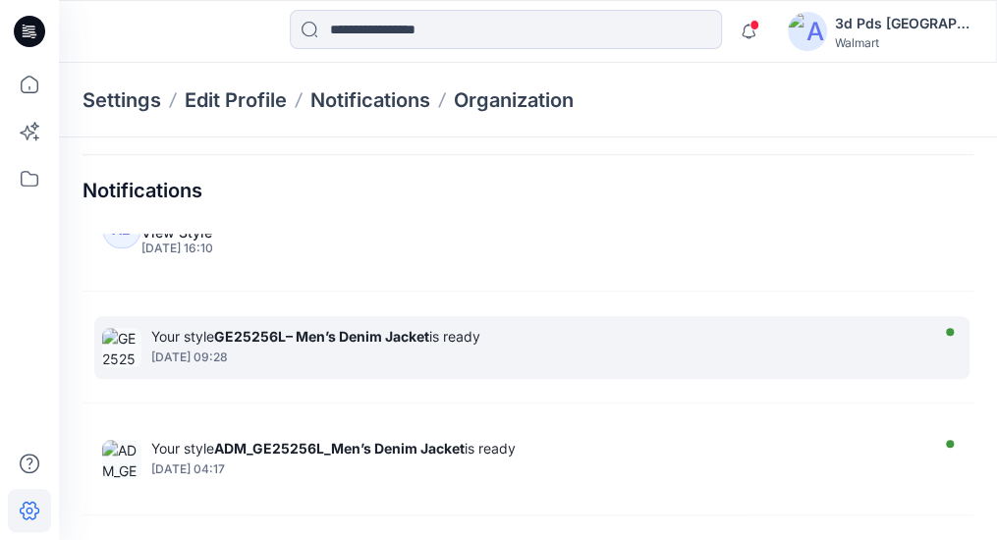
click at [403, 351] on div "[DATE] 09:28" at bounding box center [537, 358] width 772 height 14
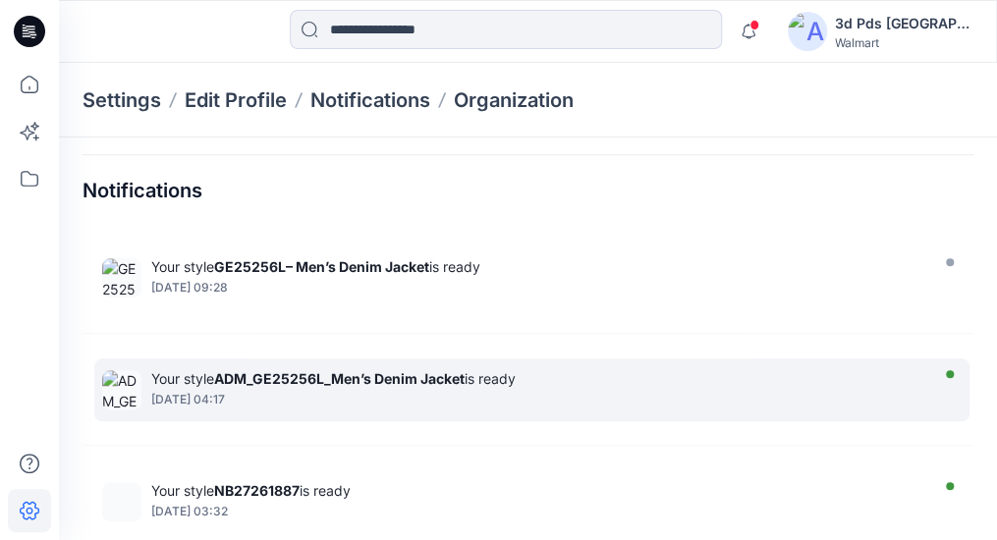
scroll to position [491, 0]
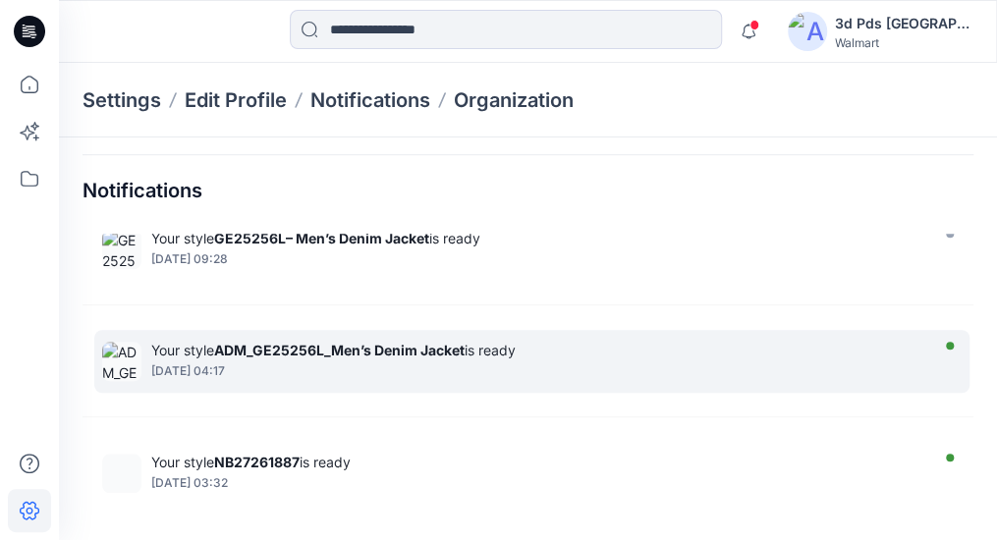
click at [463, 372] on div "[DATE] 04:17" at bounding box center [537, 371] width 772 height 14
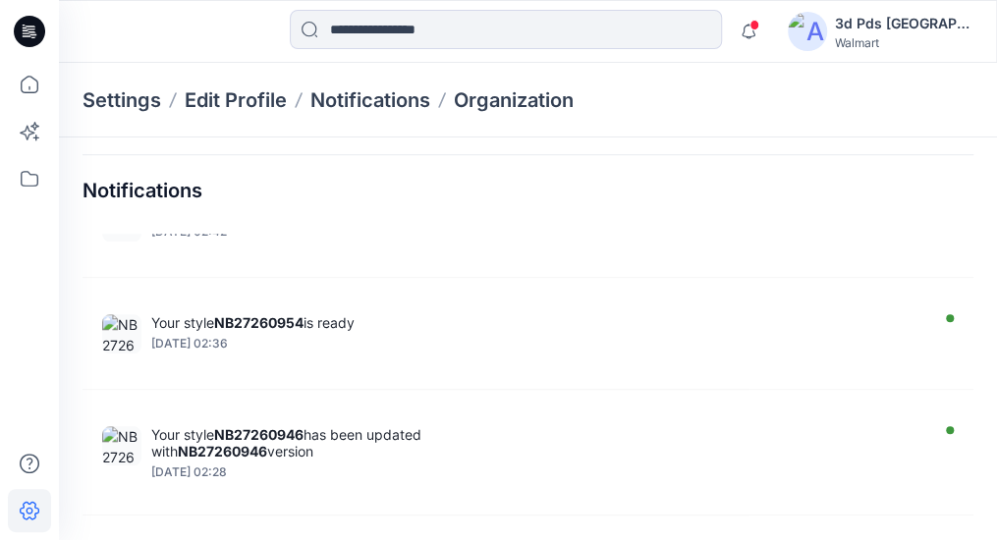
scroll to position [1302, 0]
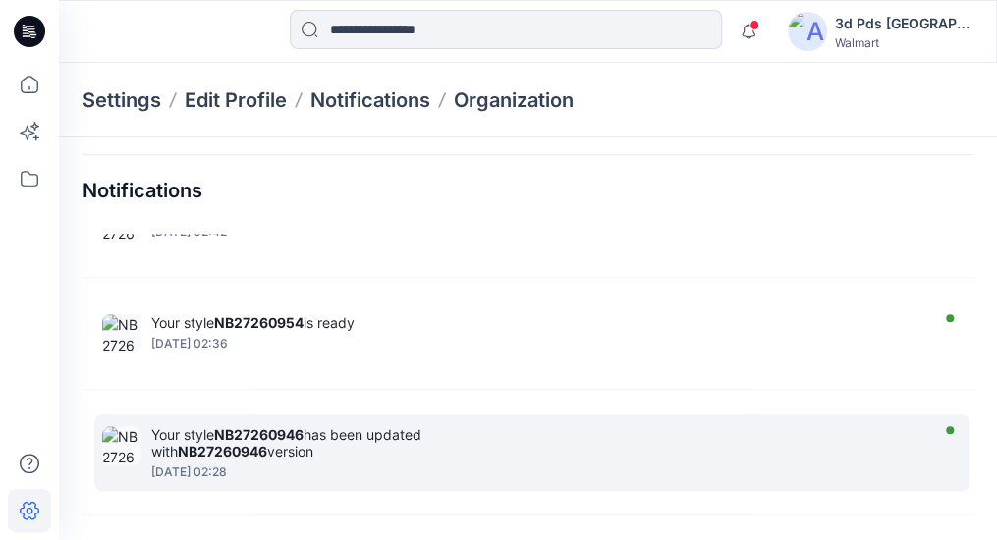
click at [314, 465] on div "Saturday, August 16, 2025 02:28" at bounding box center [537, 472] width 772 height 14
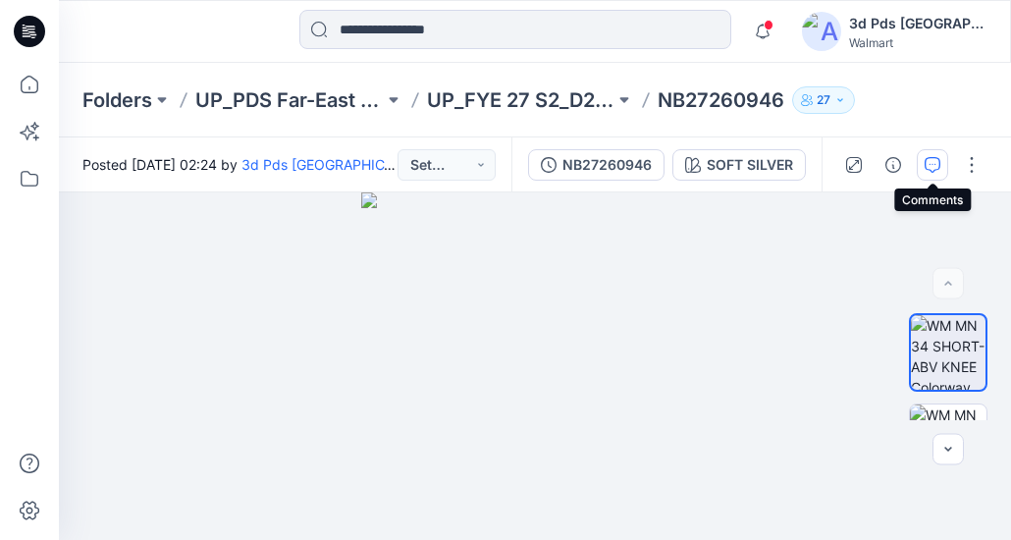
click at [929, 167] on icon "button" at bounding box center [933, 165] width 16 height 16
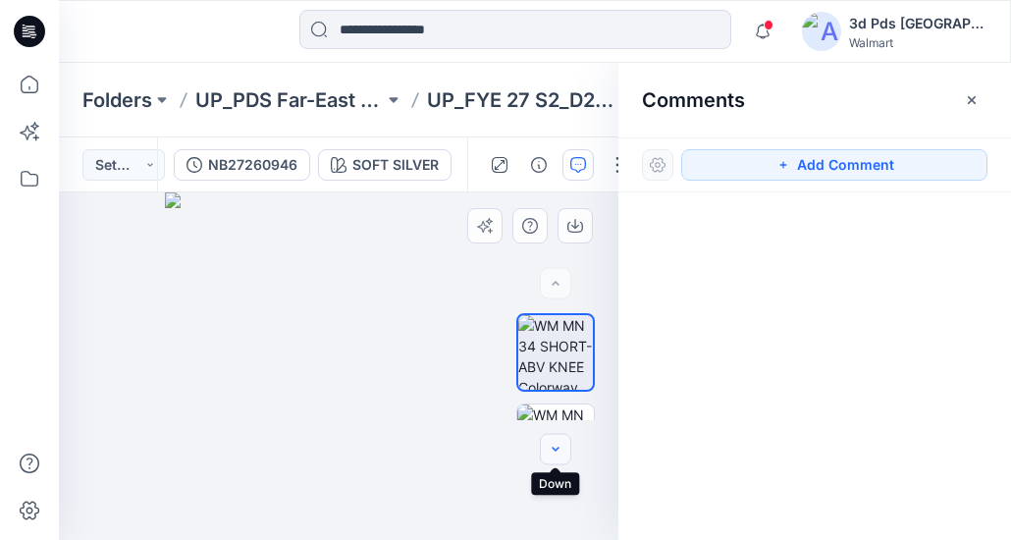
click at [554, 454] on icon "button" at bounding box center [556, 450] width 16 height 16
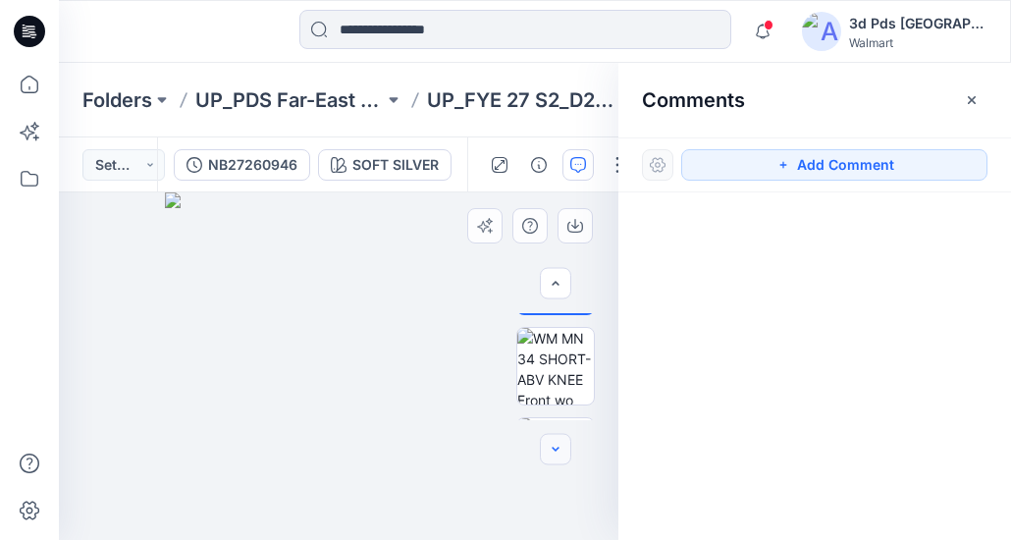
click at [552, 452] on icon "button" at bounding box center [556, 450] width 16 height 16
click at [550, 451] on icon "button" at bounding box center [556, 450] width 16 height 16
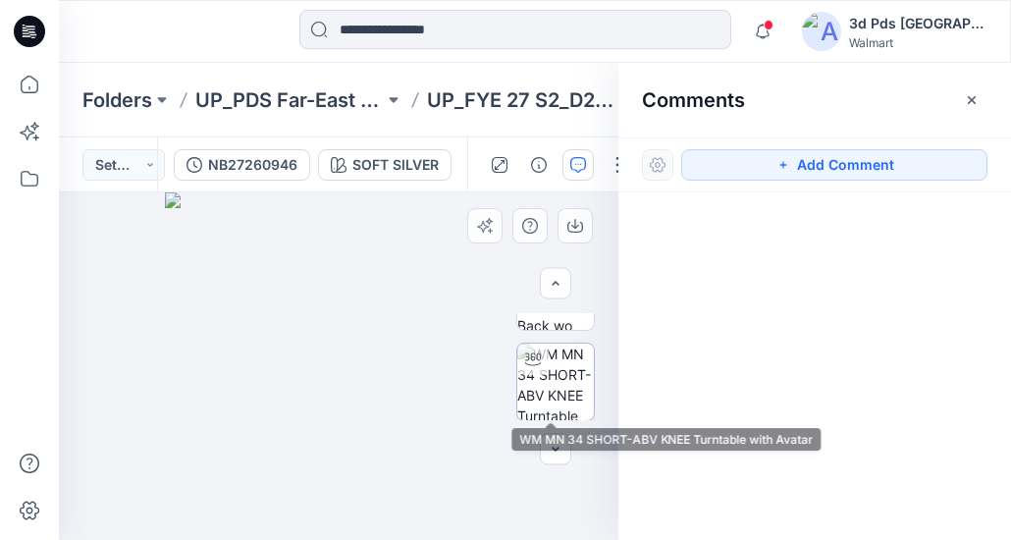
click at [544, 400] on img at bounding box center [555, 382] width 77 height 77
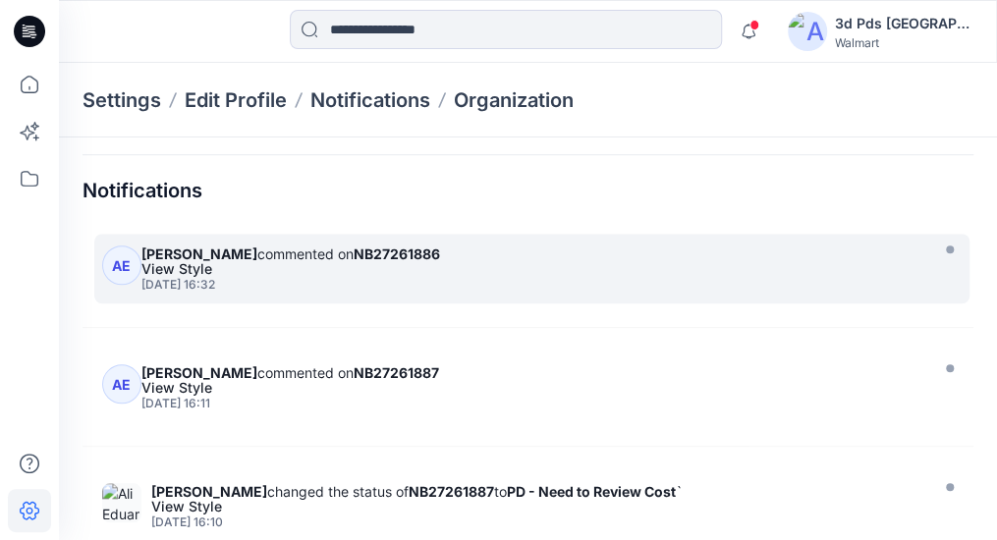
click at [302, 266] on div "View Style" at bounding box center [532, 269] width 782 height 14
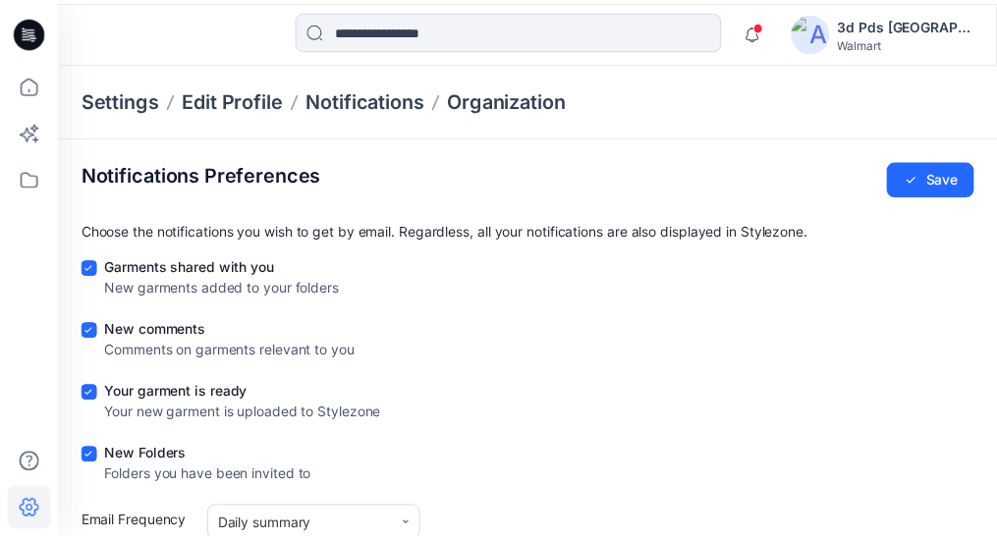
scroll to position [491, 0]
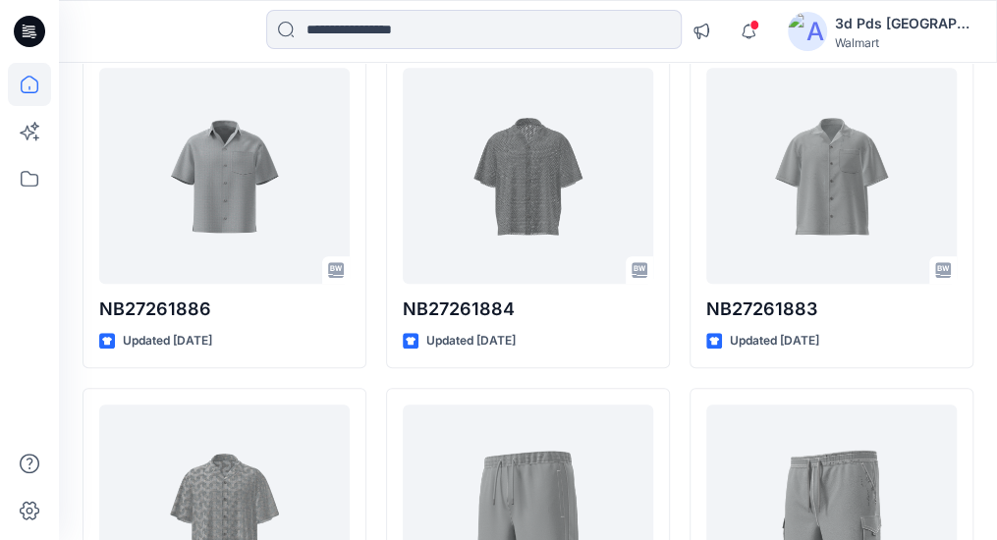
scroll to position [564, 0]
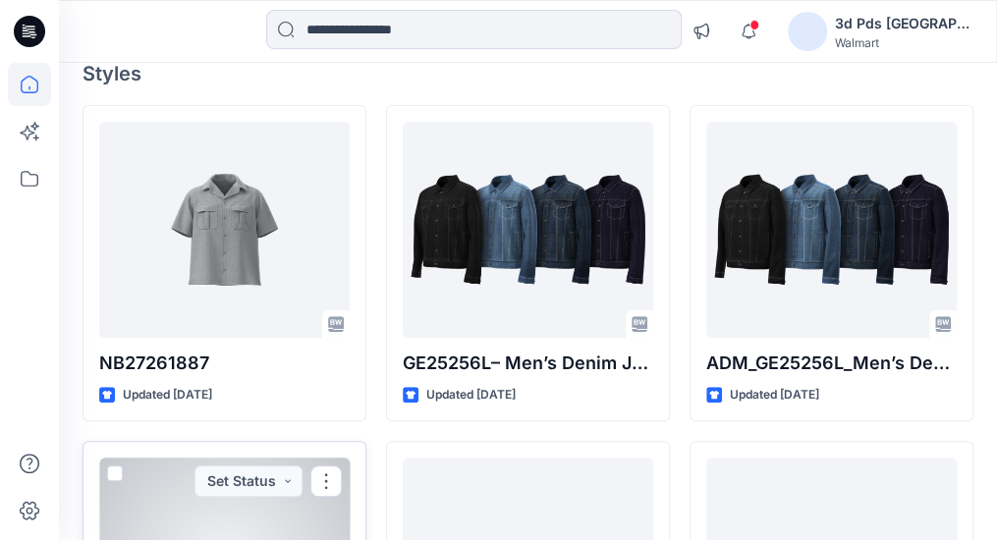
scroll to position [171, 0]
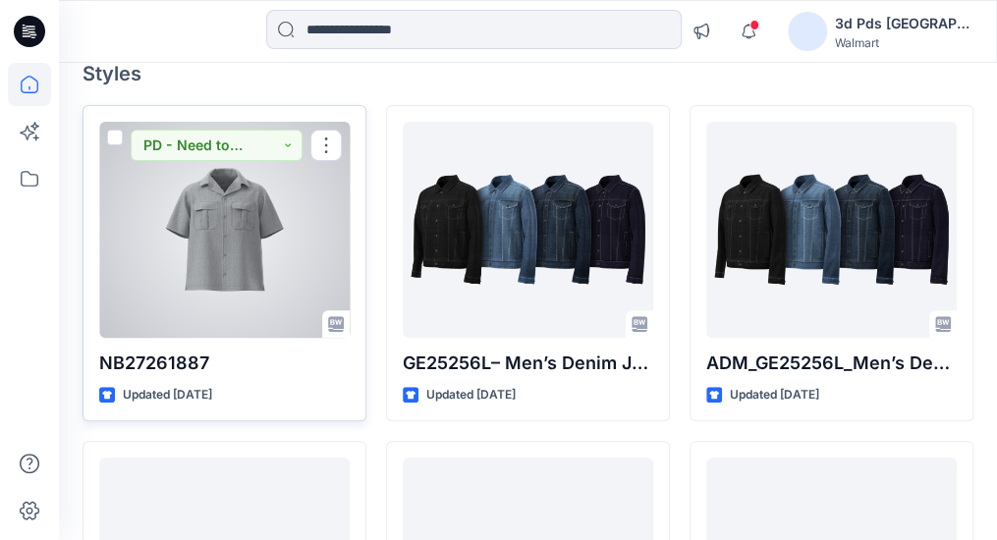
click at [206, 339] on div "NB27261887 Updated [DATE] PD - Need to Review Cost" at bounding box center [224, 263] width 284 height 317
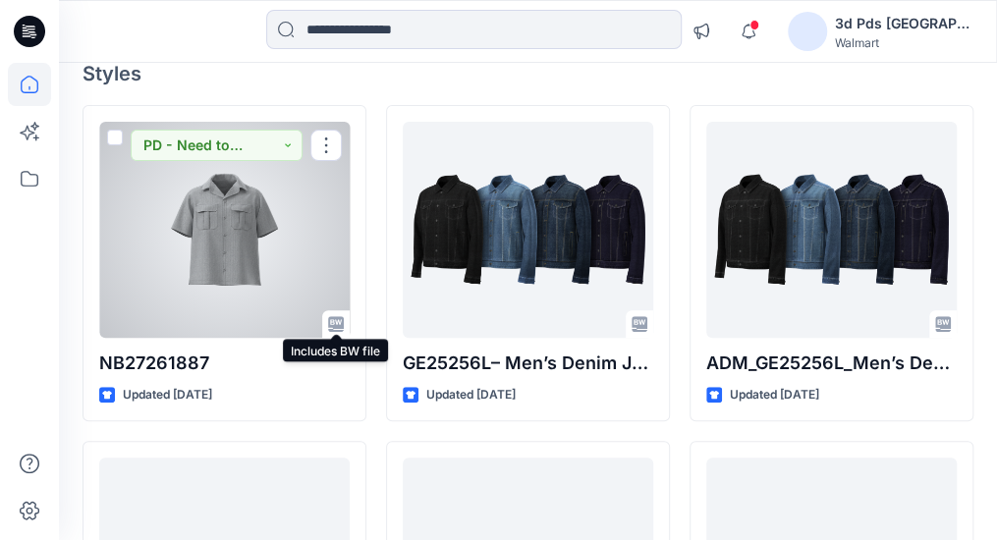
drag, startPoint x: 335, startPoint y: 325, endPoint x: 299, endPoint y: 317, distance: 36.2
click at [299, 317] on div at bounding box center [224, 230] width 250 height 216
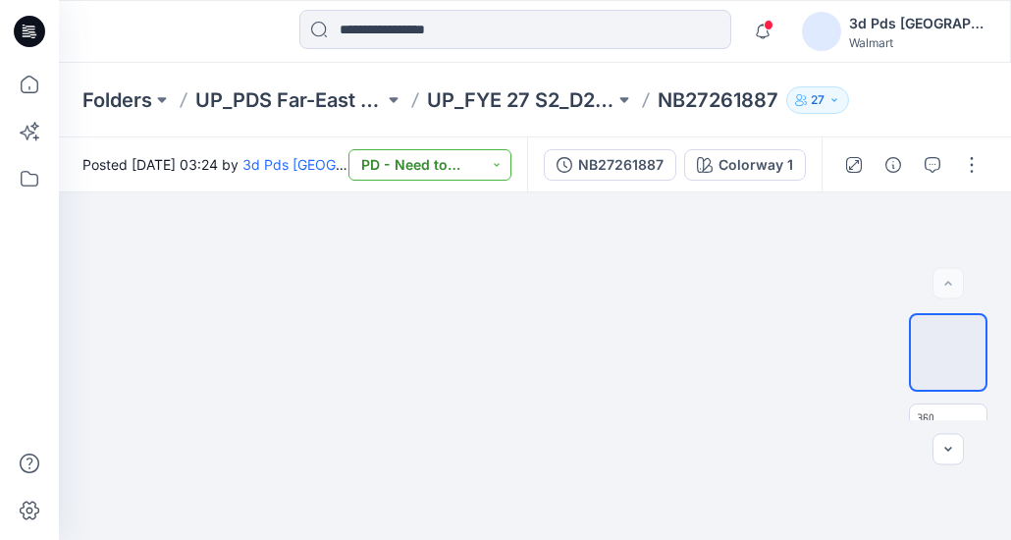
click at [511, 168] on button "PD - Need to Review Cost" at bounding box center [430, 164] width 163 height 31
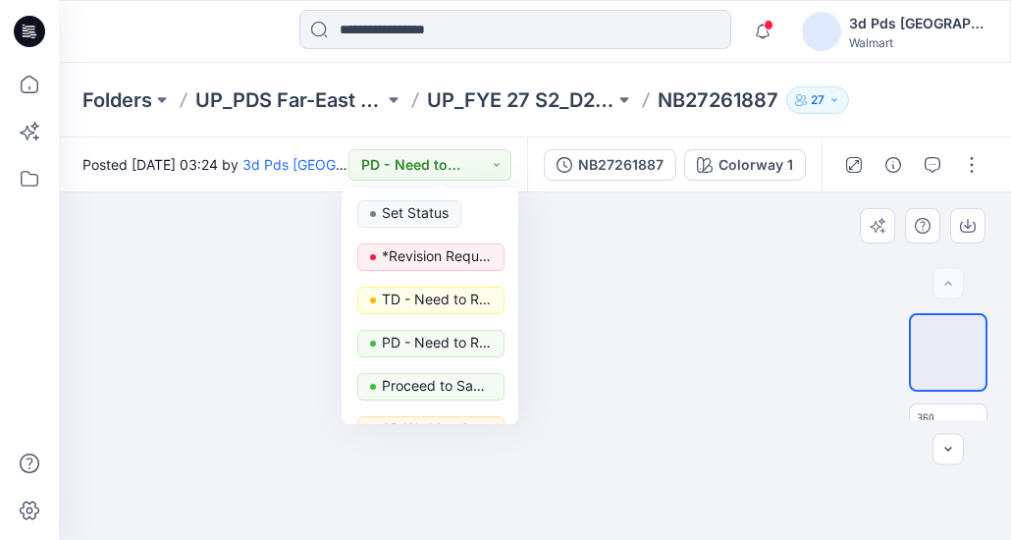
click at [723, 309] on div at bounding box center [535, 366] width 952 height 348
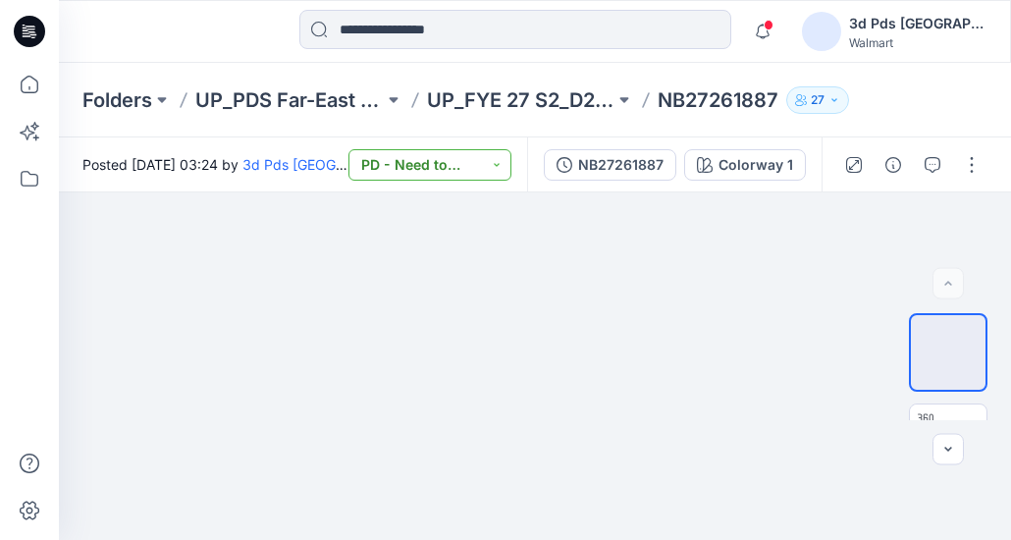
click at [506, 166] on button "PD - Need to Review Cost" at bounding box center [430, 164] width 163 height 31
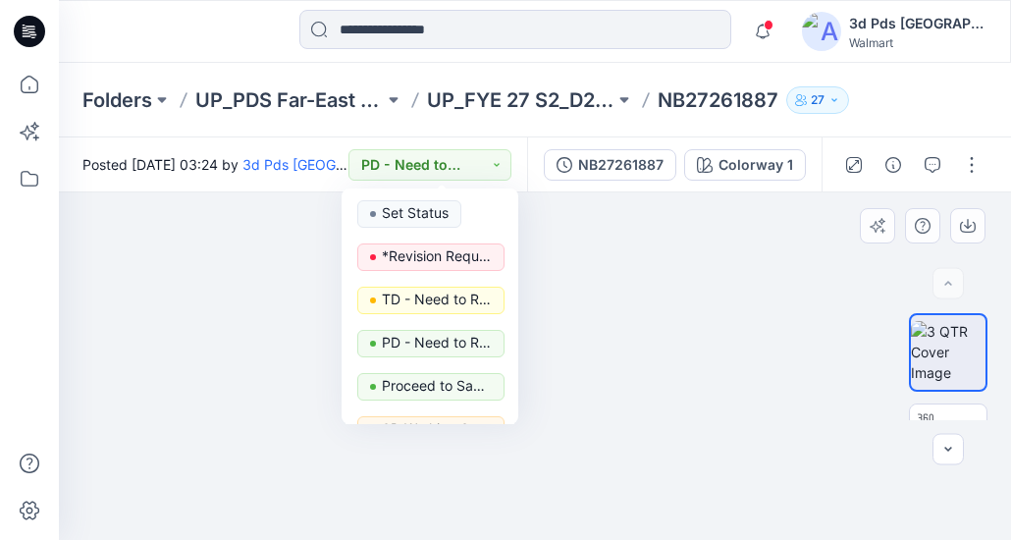
click at [778, 309] on div at bounding box center [535, 366] width 952 height 348
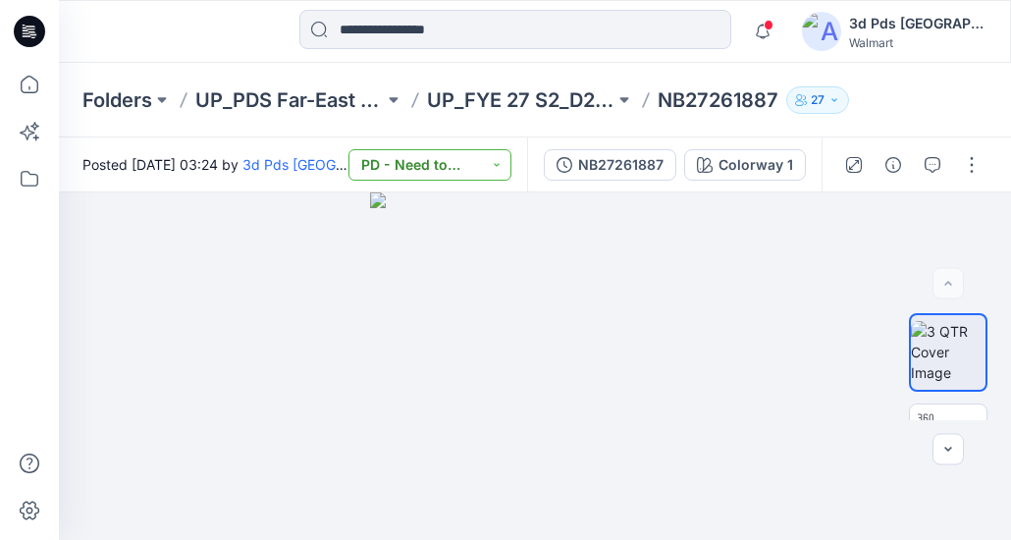
click at [512, 171] on button "PD - Need to Review Cost" at bounding box center [430, 164] width 163 height 31
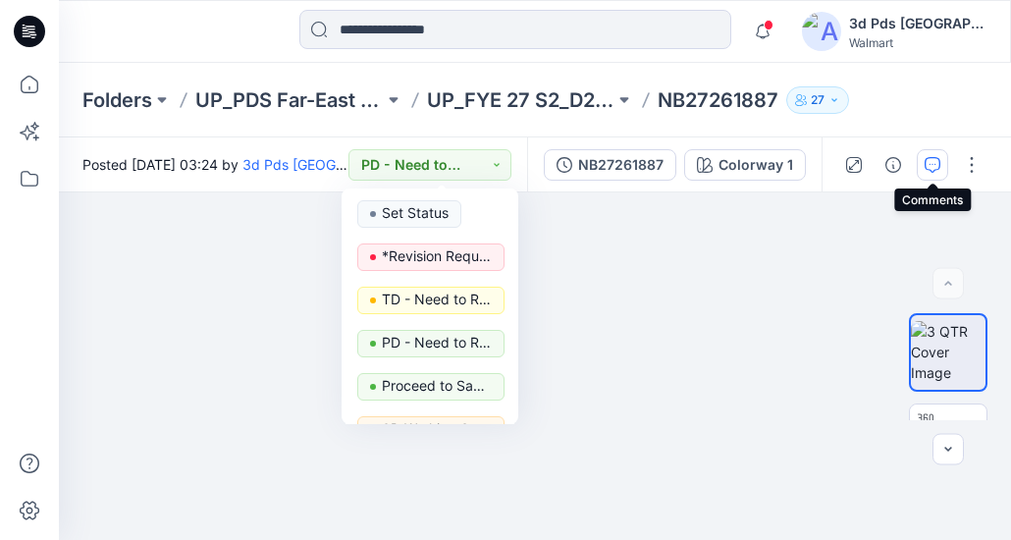
click at [939, 164] on icon "button" at bounding box center [933, 165] width 16 height 16
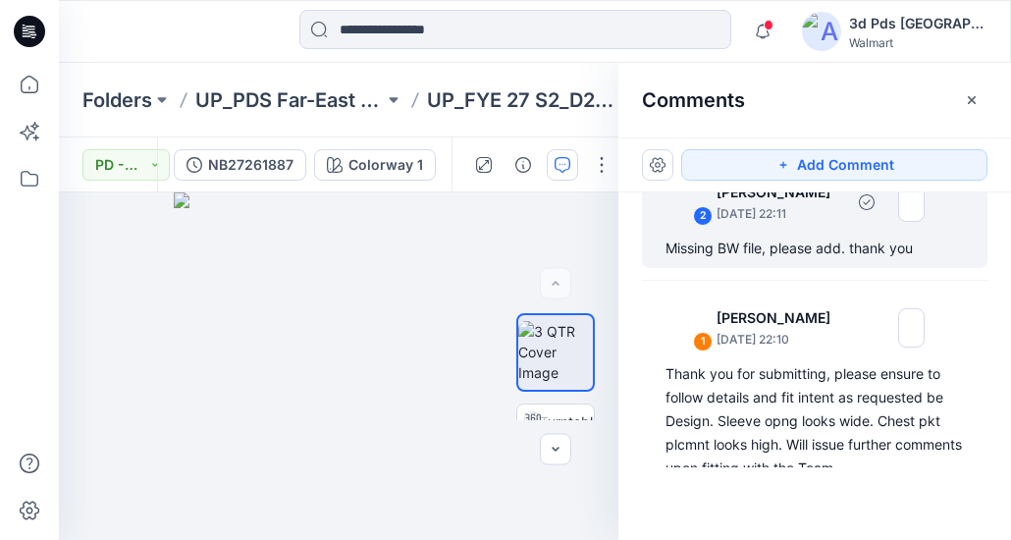
scroll to position [69, 0]
